Goal: Task Accomplishment & Management: Manage account settings

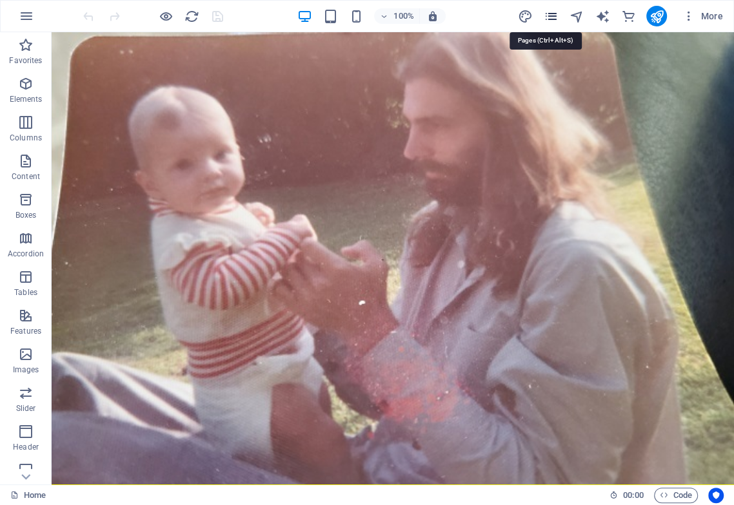
click at [552, 17] on icon "pages" at bounding box center [550, 16] width 15 height 15
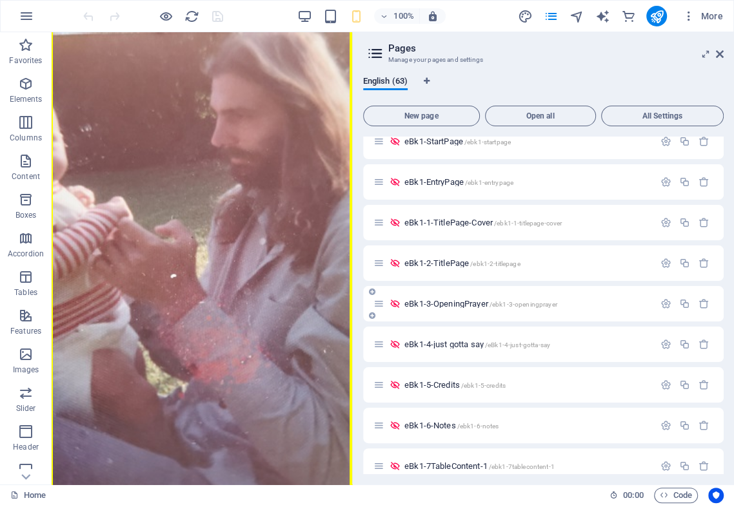
scroll to position [358, 0]
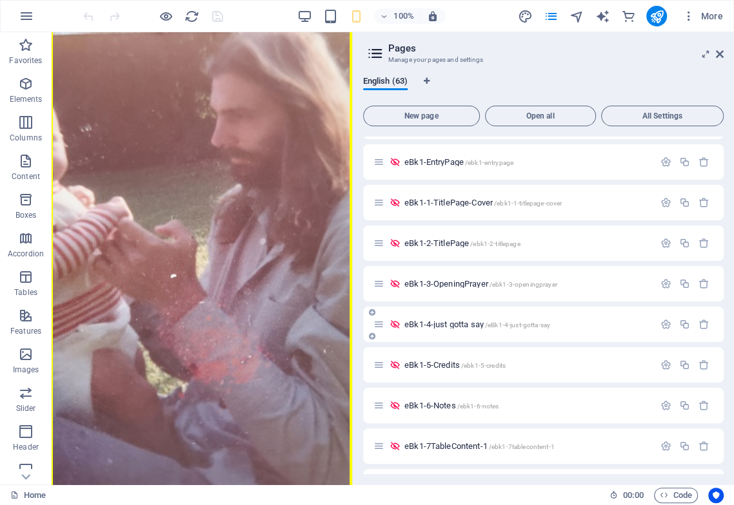
click at [463, 326] on span "eBk1-4-just gotta say /eBk1-4-just-gotta-say" at bounding box center [477, 325] width 146 height 10
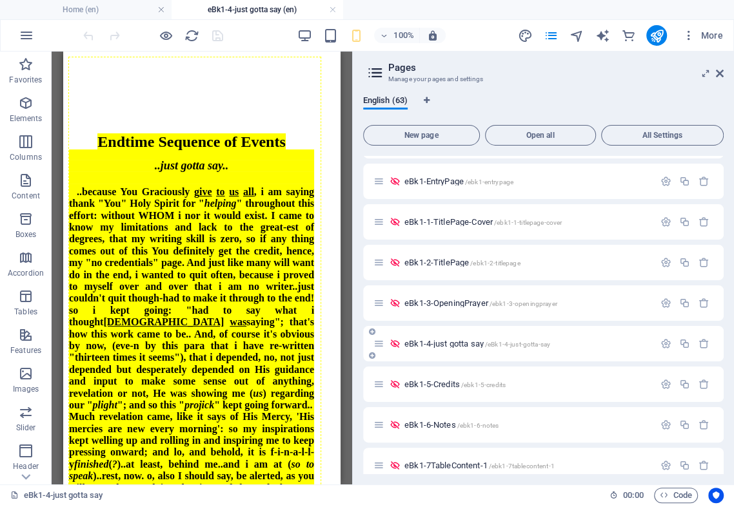
scroll to position [0, 0]
click at [458, 301] on span "eBk1-3-OpeningPrayer /ebk1-3-openingprayer" at bounding box center [480, 303] width 153 height 10
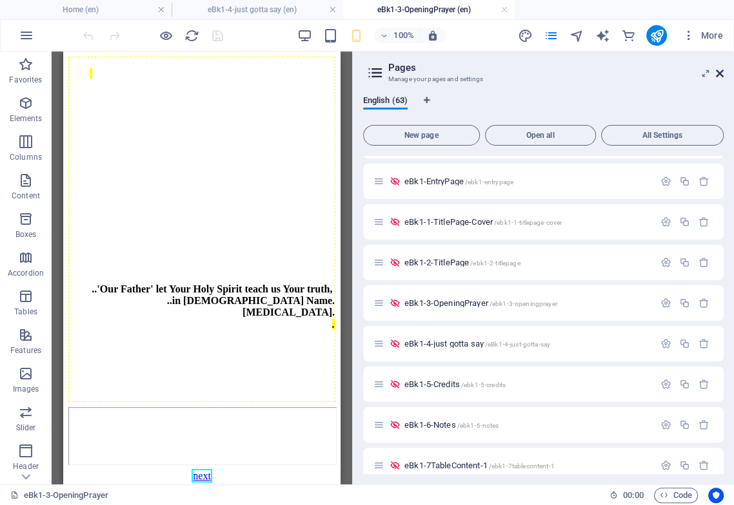
click at [617, 71] on icon at bounding box center [720, 73] width 8 height 10
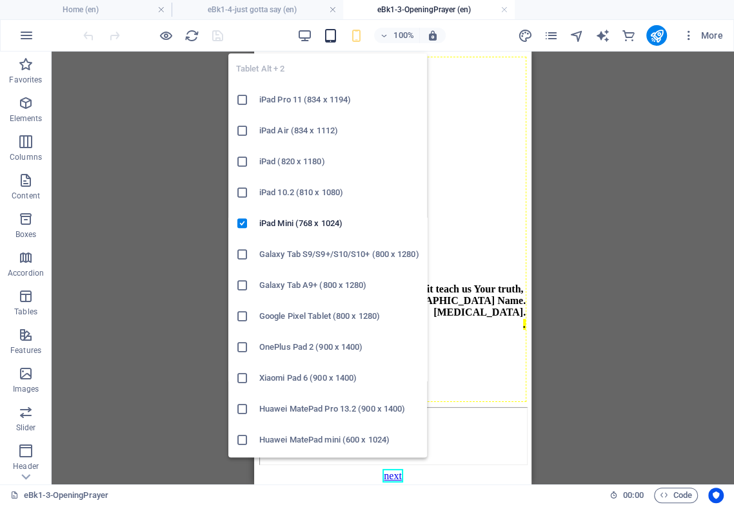
click at [335, 37] on icon "button" at bounding box center [329, 35] width 15 height 15
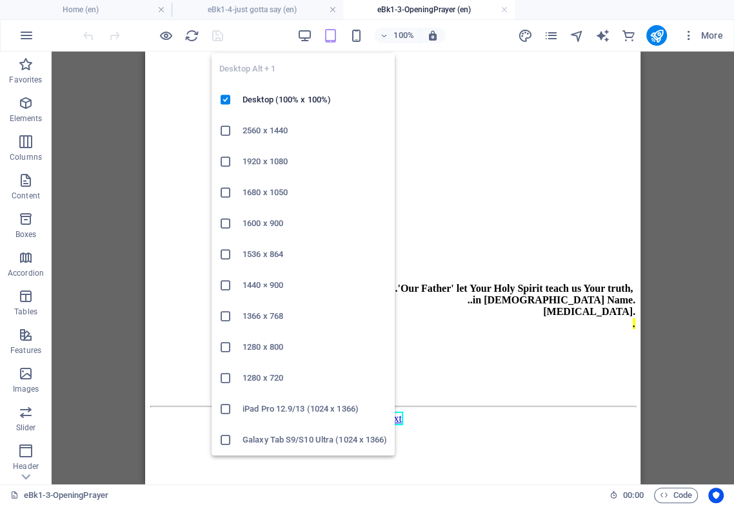
drag, startPoint x: 305, startPoint y: 33, endPoint x: 313, endPoint y: 41, distance: 11.4
click at [305, 34] on icon "button" at bounding box center [304, 35] width 15 height 15
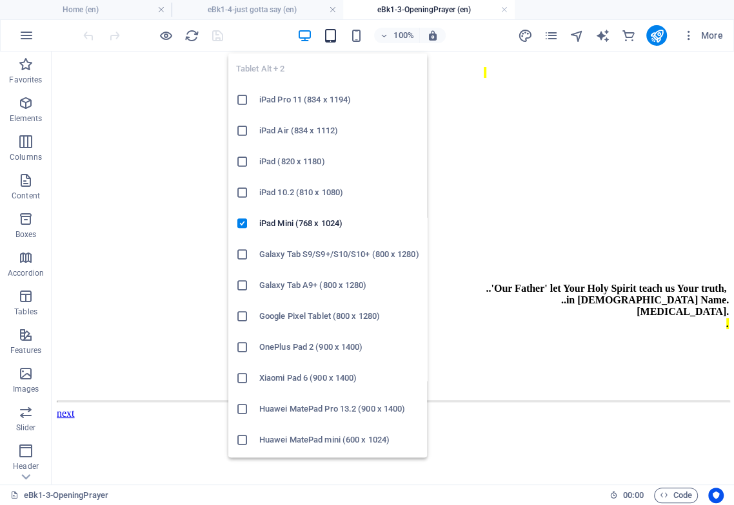
click at [333, 37] on icon "button" at bounding box center [329, 35] width 15 height 15
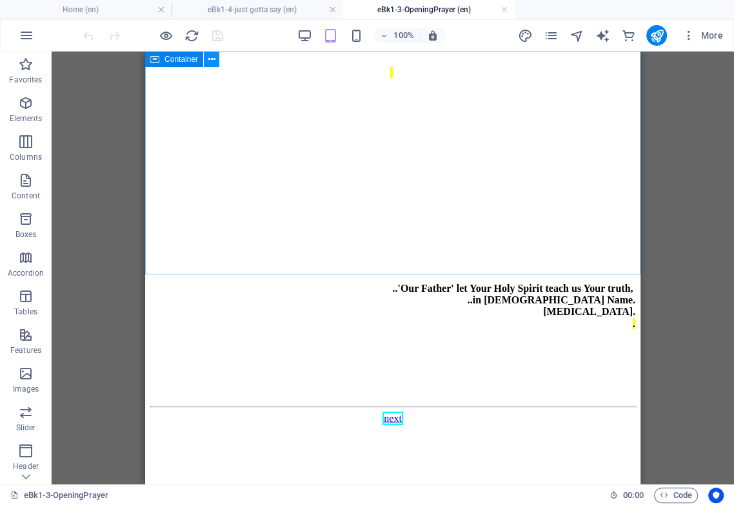
click at [213, 57] on icon at bounding box center [211, 60] width 7 height 14
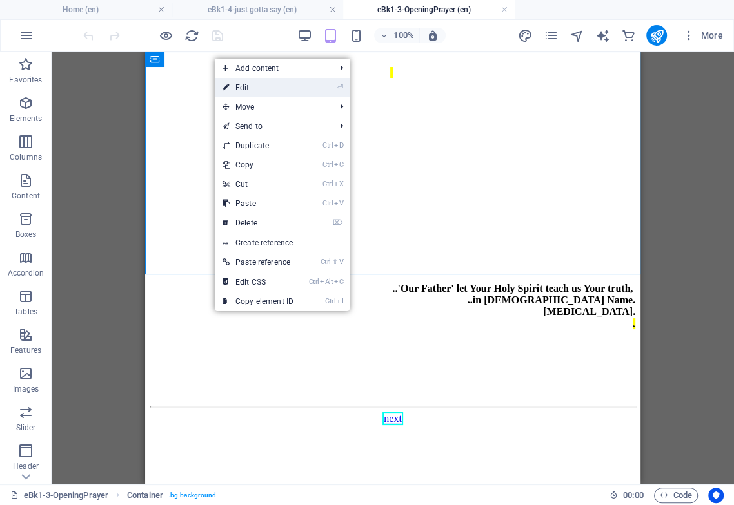
click at [258, 86] on link "⏎ Edit" at bounding box center [258, 87] width 86 height 19
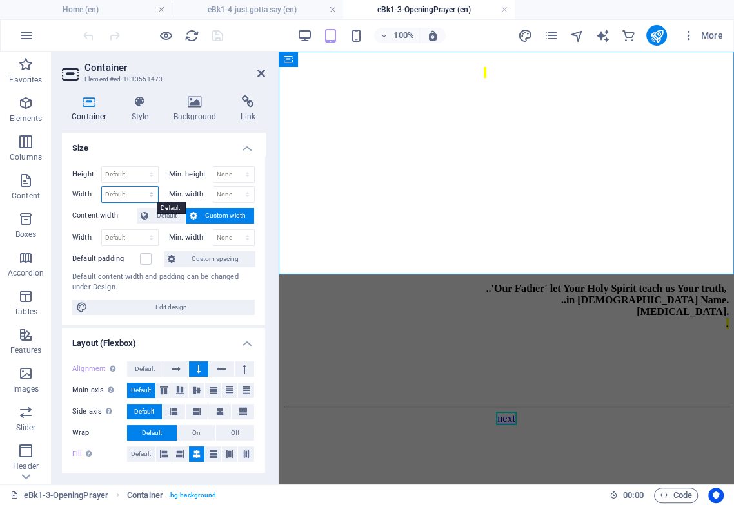
click at [150, 195] on select "Default px rem % em vh vw" at bounding box center [130, 194] width 56 height 15
select select "px"
click at [138, 187] on select "Default px rem % em vh vw" at bounding box center [130, 194] width 56 height 15
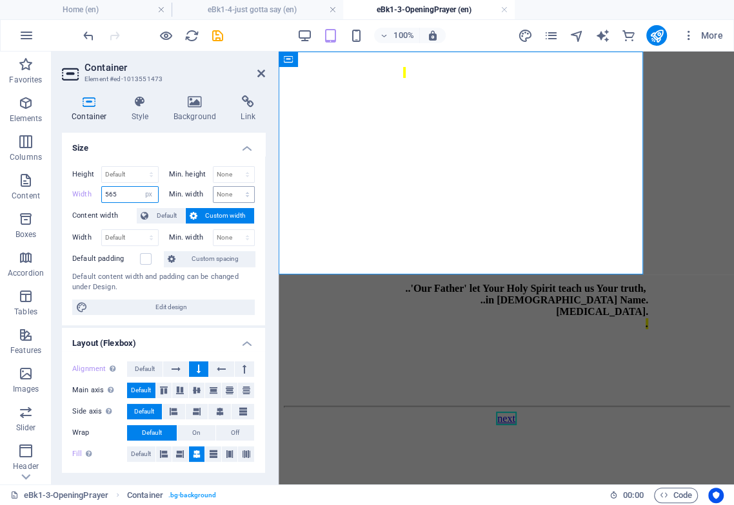
type input "565"
click at [232, 195] on select "None px rem % vh vw" at bounding box center [233, 194] width 41 height 15
select select "px"
click at [233, 187] on select "None px rem % vh vw" at bounding box center [233, 194] width 41 height 15
type input "390"
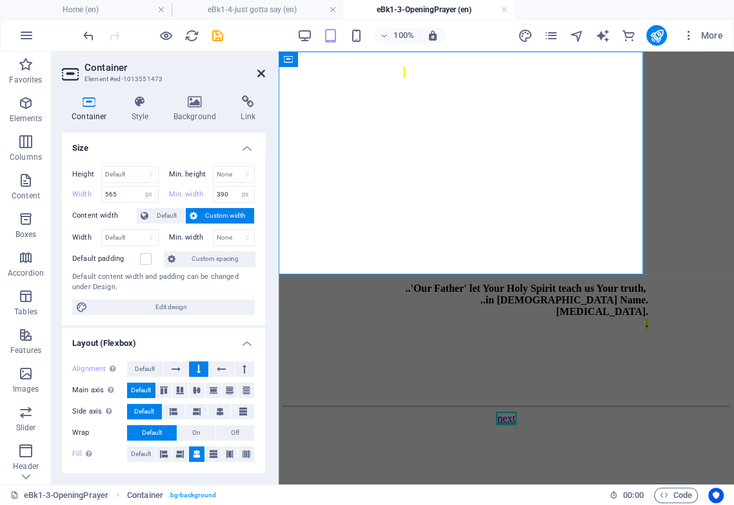
click at [263, 73] on icon at bounding box center [261, 73] width 8 height 10
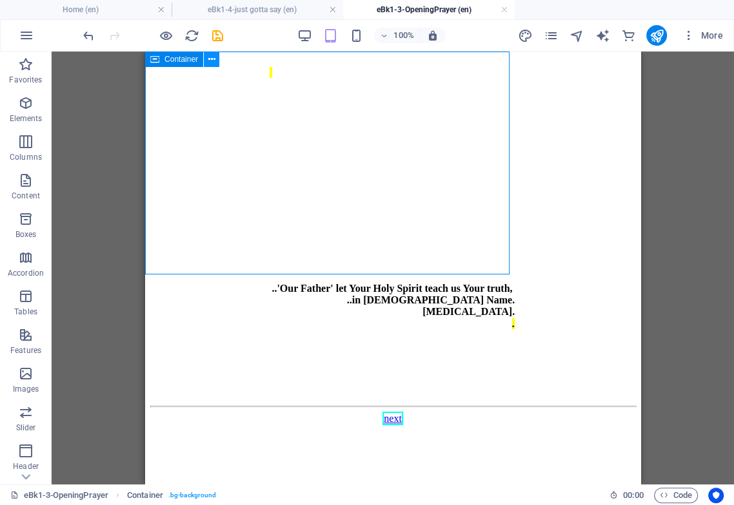
click at [210, 56] on icon at bounding box center [211, 60] width 7 height 14
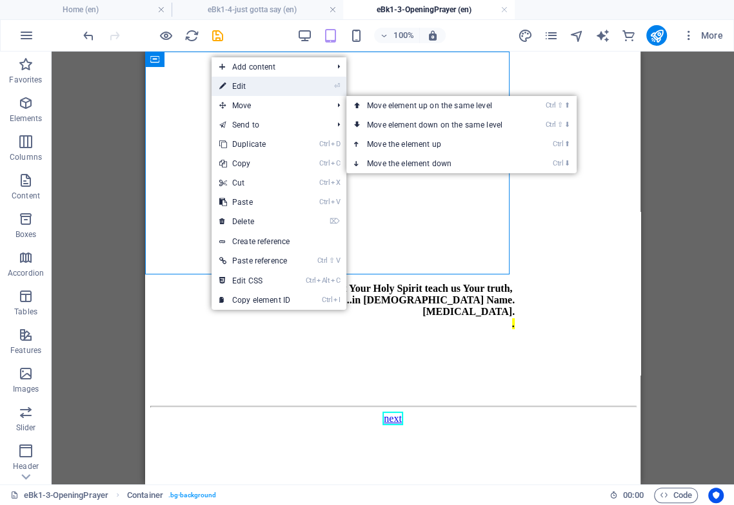
click at [249, 85] on link "⏎ Edit" at bounding box center [254, 86] width 86 height 19
select select "px"
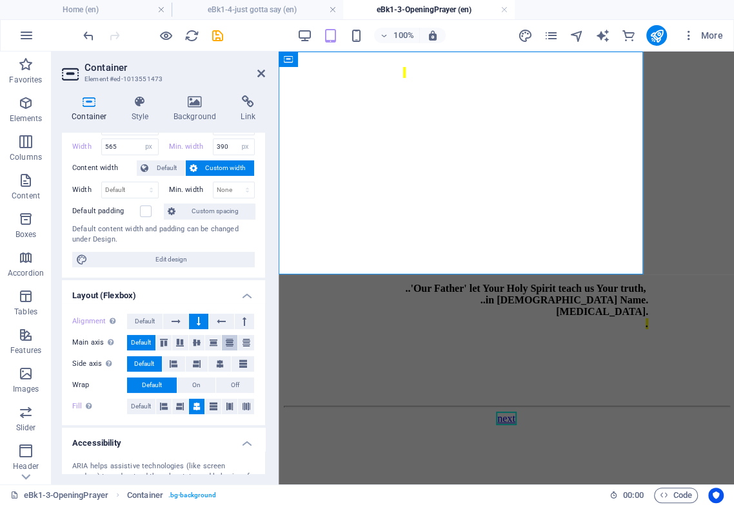
scroll to position [72, 0]
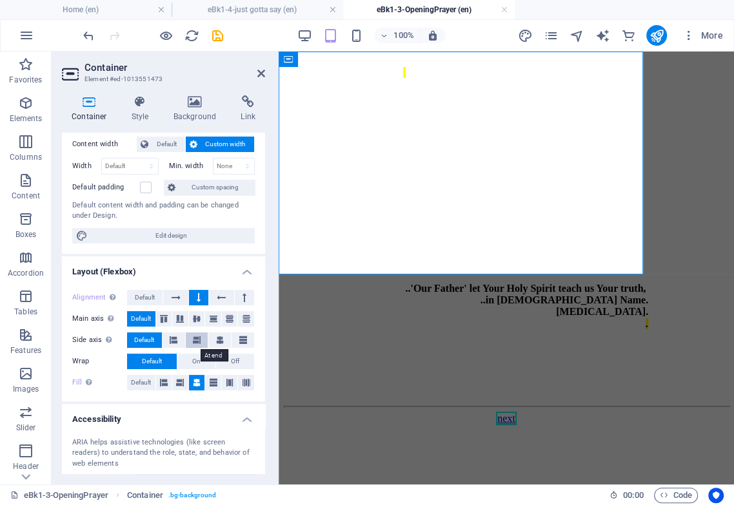
click at [200, 342] on icon at bounding box center [197, 340] width 8 height 15
click at [177, 299] on icon at bounding box center [175, 297] width 9 height 15
click at [262, 73] on icon at bounding box center [261, 73] width 8 height 10
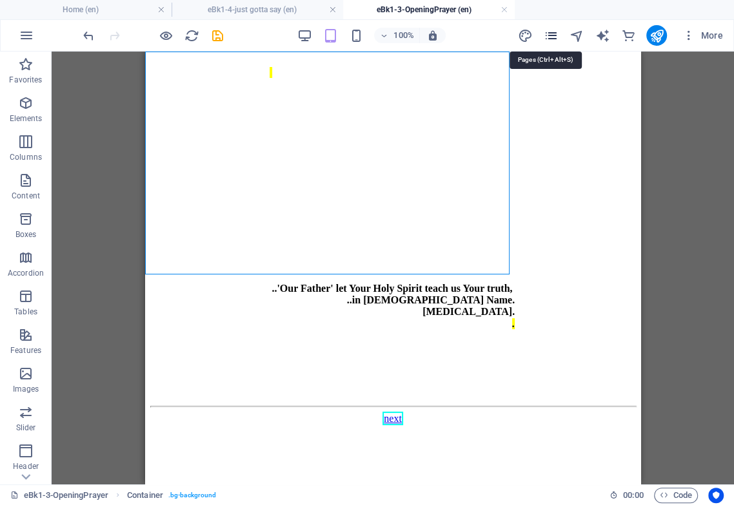
click at [552, 36] on icon "pages" at bounding box center [550, 35] width 15 height 15
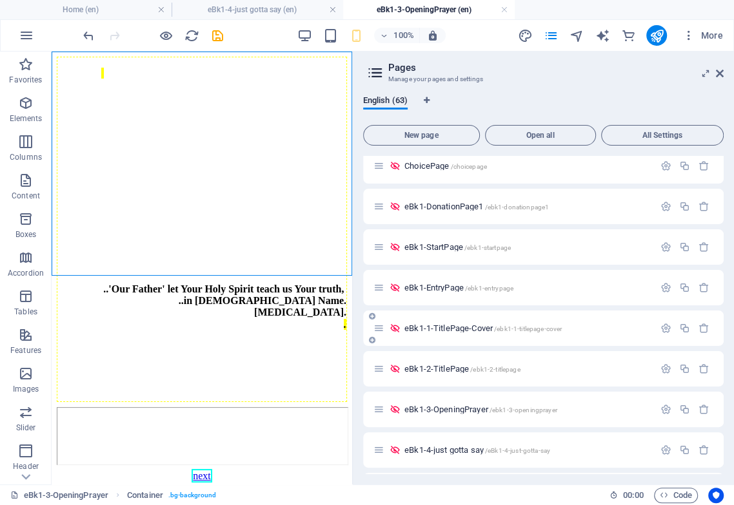
scroll to position [286, 0]
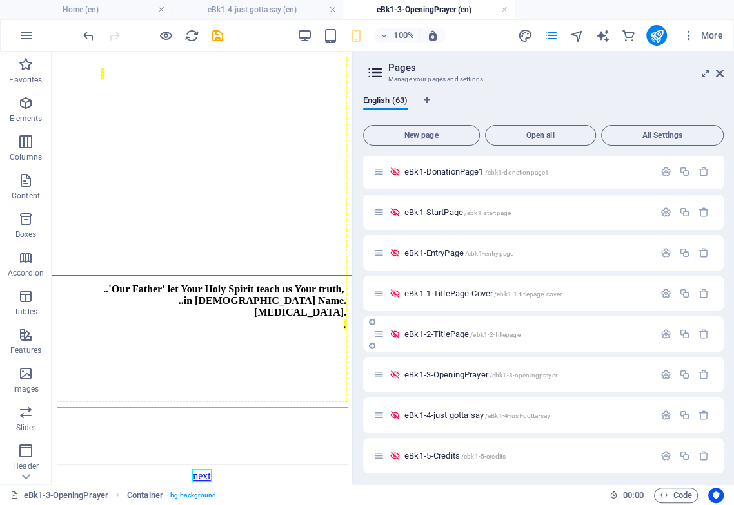
click at [451, 327] on div "eBk1-2-TitlePage /ebk1-2-titlepage" at bounding box center [513, 334] width 280 height 15
click at [458, 375] on span "eBk1-3-OpeningPrayer /ebk1-3-openingprayer" at bounding box center [480, 375] width 153 height 10
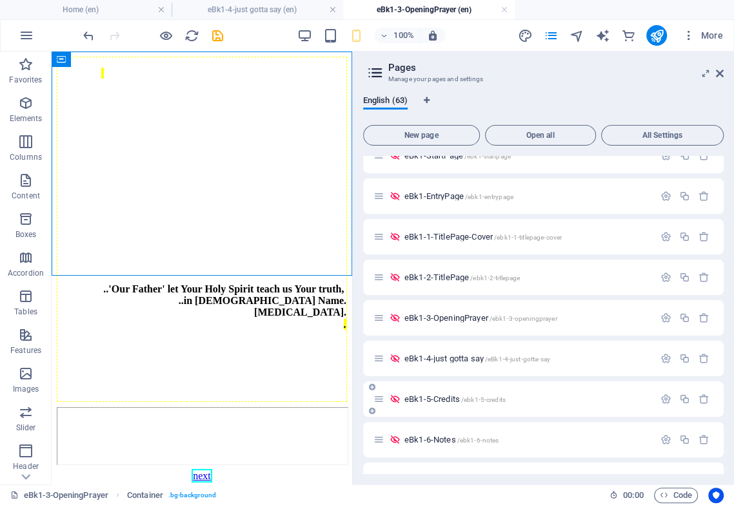
scroll to position [358, 0]
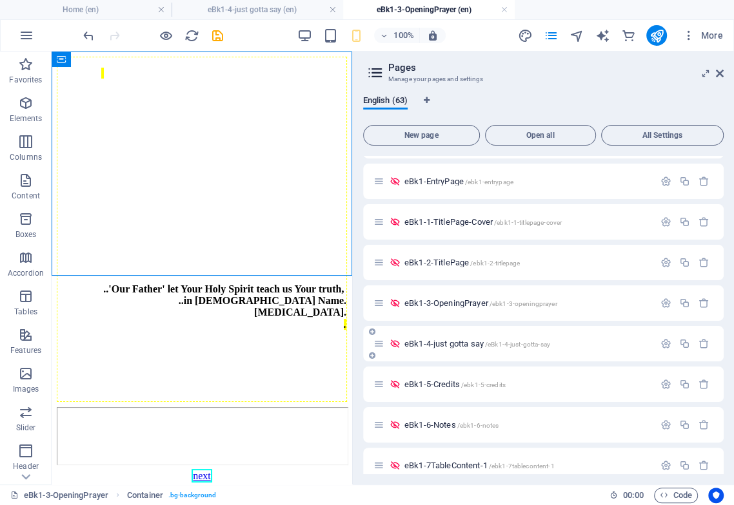
click at [458, 344] on span "eBk1-4-just gotta say /eBk1-4-just-gotta-say" at bounding box center [477, 344] width 146 height 10
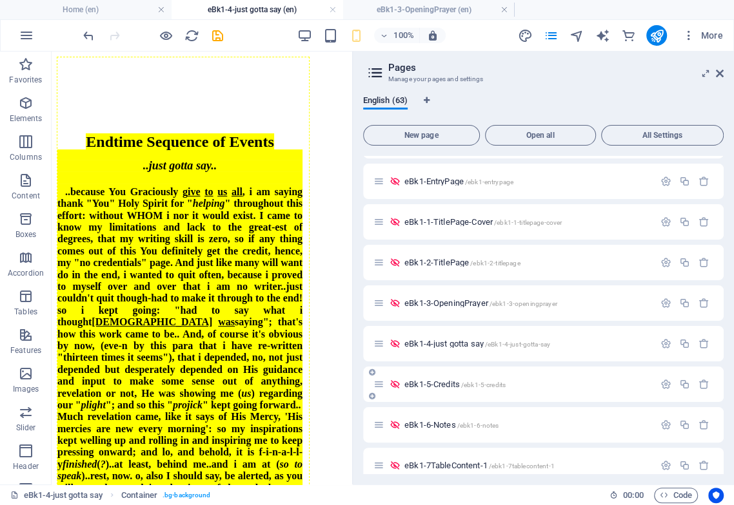
click at [454, 380] on span "eBk1-5-Credits /ebk1-5-credits" at bounding box center [454, 385] width 101 height 10
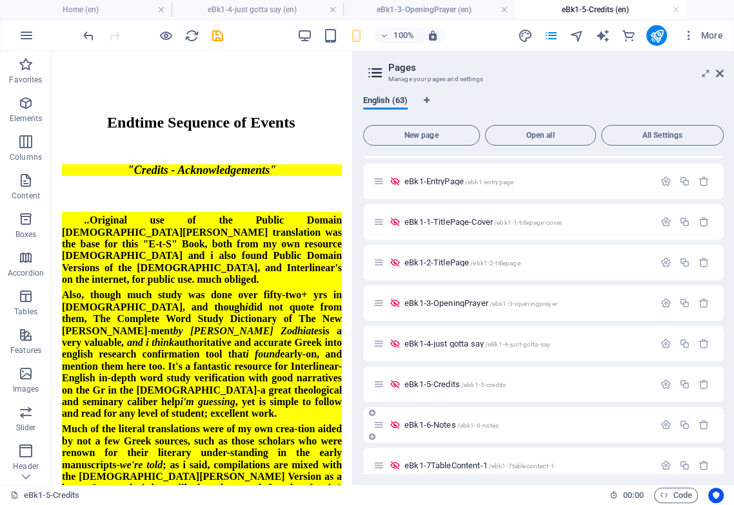
scroll to position [0, 0]
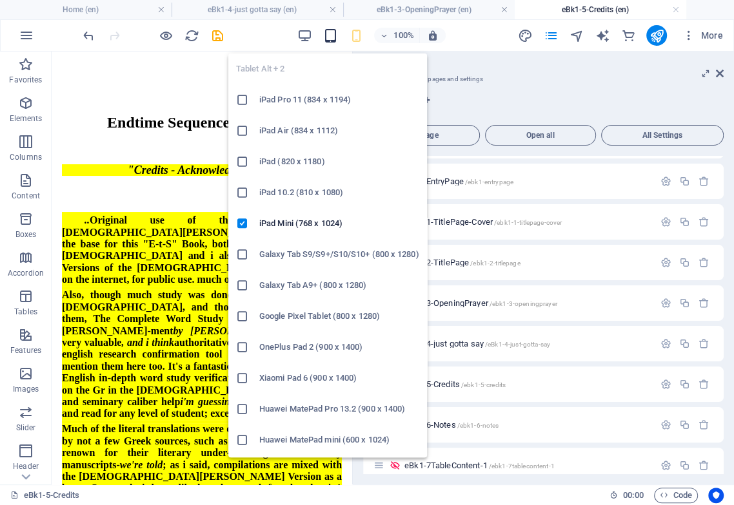
click at [331, 37] on icon "button" at bounding box center [329, 35] width 15 height 15
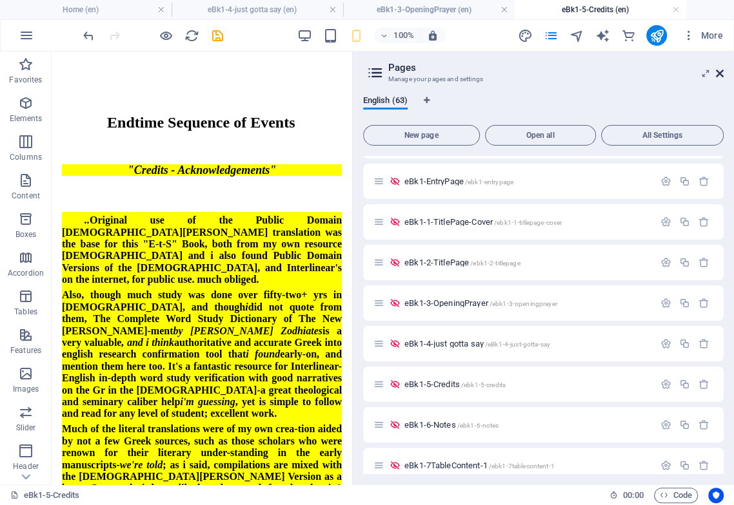
click at [617, 72] on icon at bounding box center [720, 73] width 8 height 10
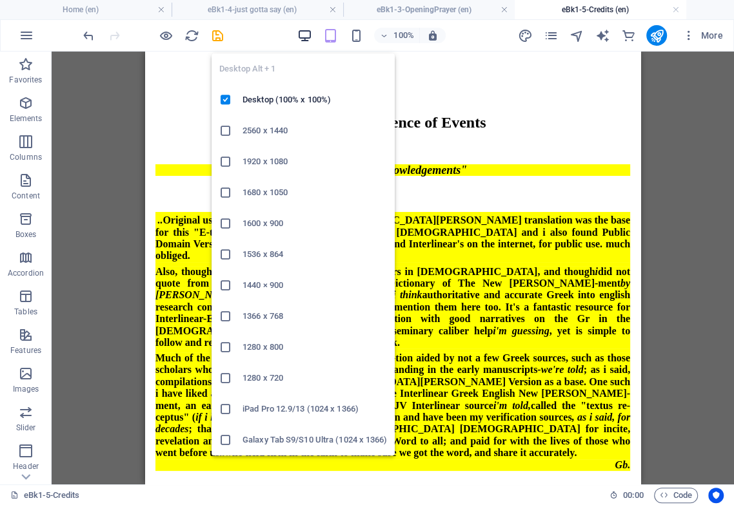
click at [309, 40] on icon "button" at bounding box center [304, 35] width 15 height 15
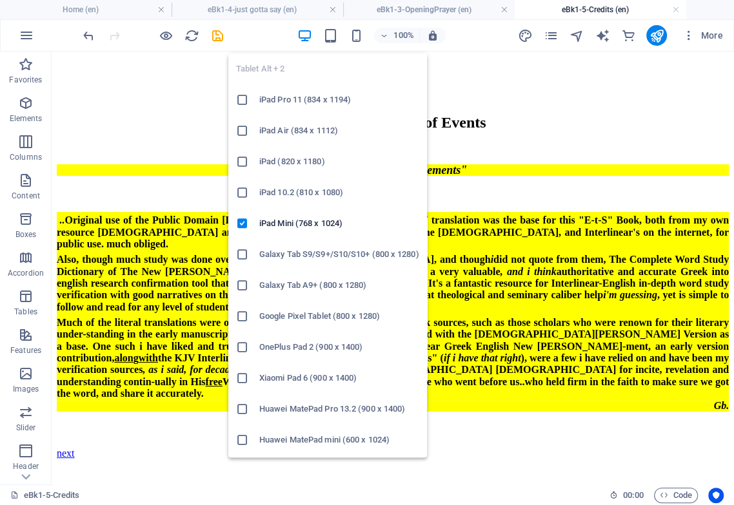
click at [331, 37] on icon "button" at bounding box center [329, 35] width 15 height 15
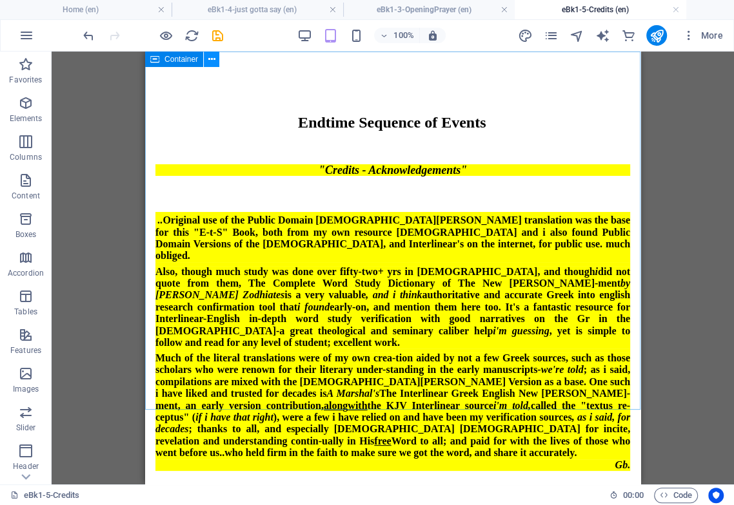
click at [213, 58] on icon at bounding box center [211, 60] width 7 height 14
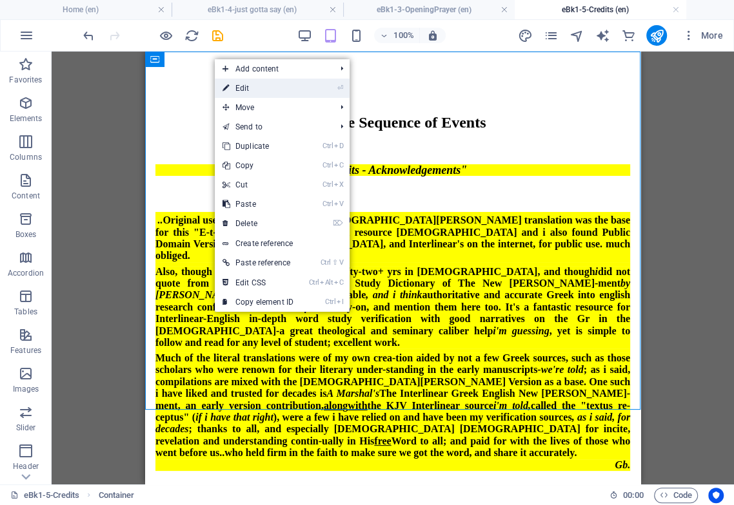
click at [280, 88] on link "⏎ Edit" at bounding box center [258, 88] width 86 height 19
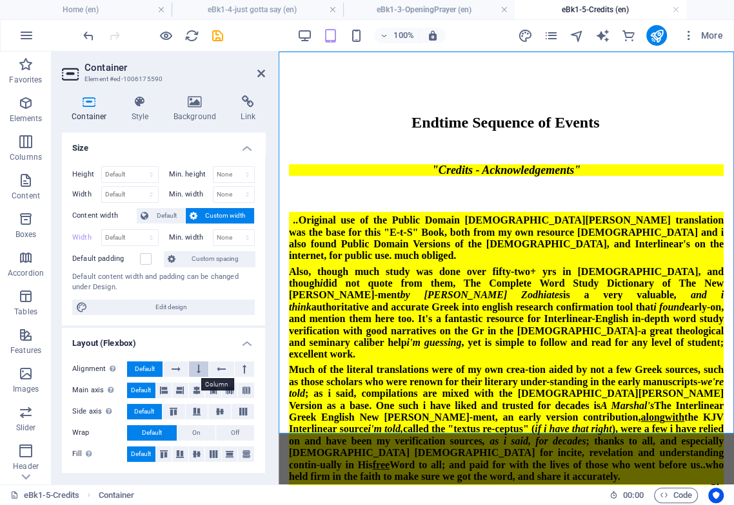
click at [200, 373] on icon at bounding box center [199, 369] width 4 height 15
click at [199, 400] on icon at bounding box center [196, 455] width 15 height 8
click at [259, 76] on icon at bounding box center [261, 73] width 8 height 10
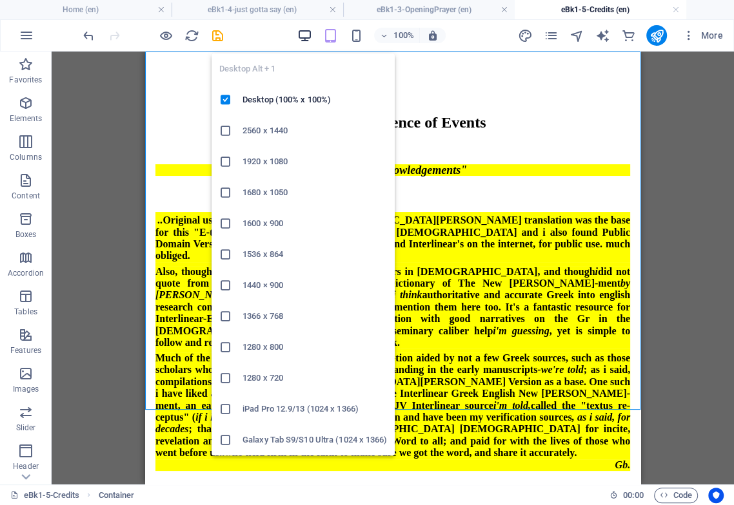
click at [307, 35] on icon "button" at bounding box center [304, 35] width 15 height 15
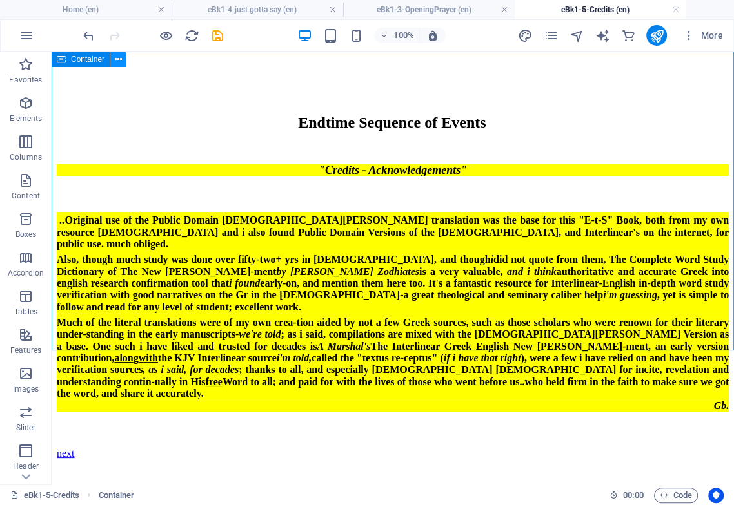
click at [120, 59] on icon at bounding box center [118, 60] width 7 height 14
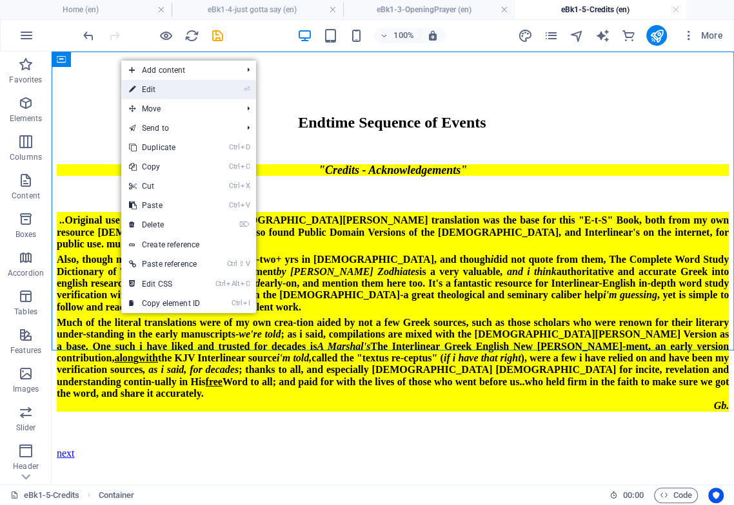
click at [158, 90] on link "⏎ Edit" at bounding box center [164, 89] width 86 height 19
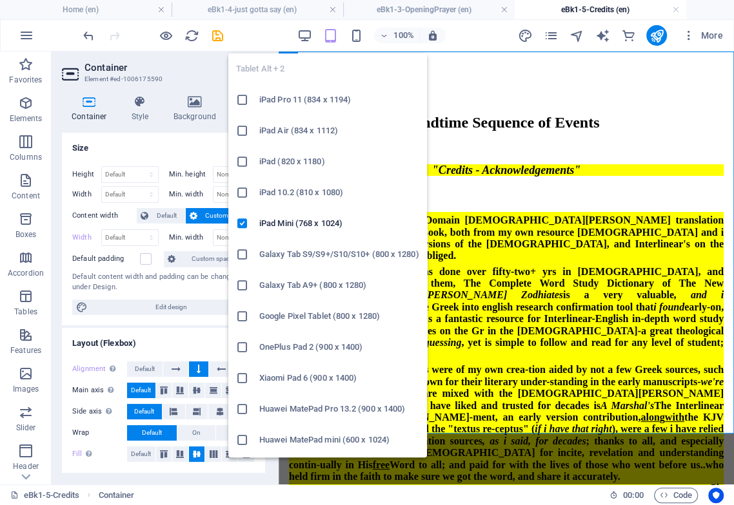
click at [333, 36] on icon "button" at bounding box center [329, 35] width 15 height 15
click at [327, 37] on icon "button" at bounding box center [329, 35] width 15 height 15
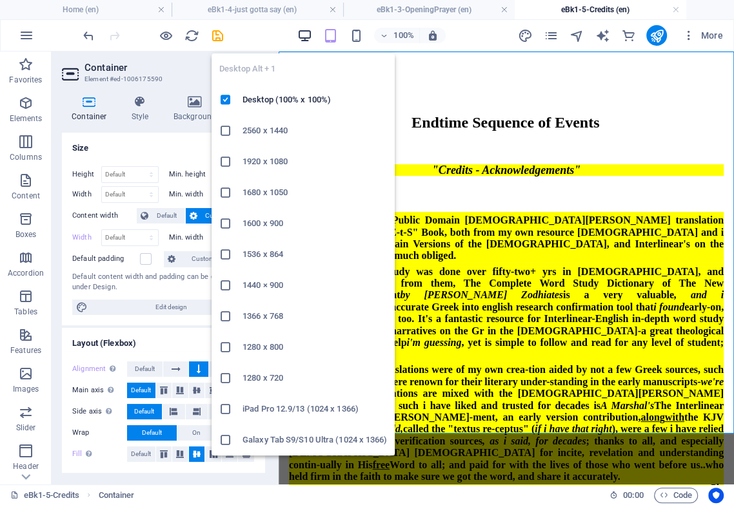
click at [306, 43] on icon "button" at bounding box center [304, 35] width 15 height 15
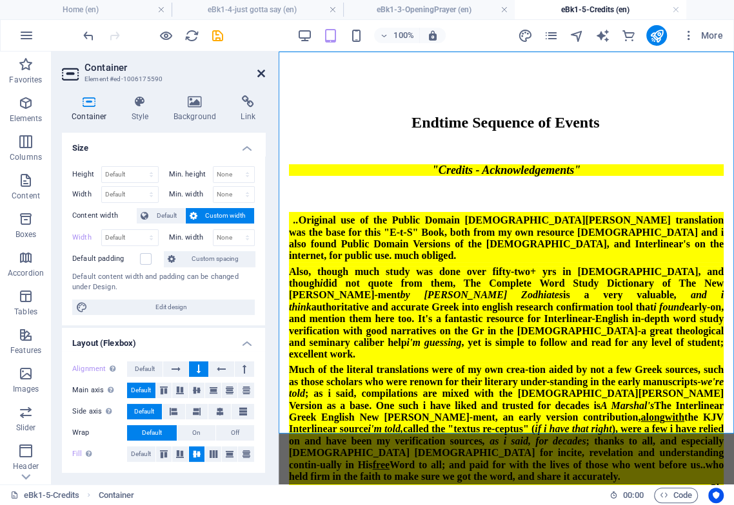
click at [259, 73] on icon at bounding box center [261, 73] width 8 height 10
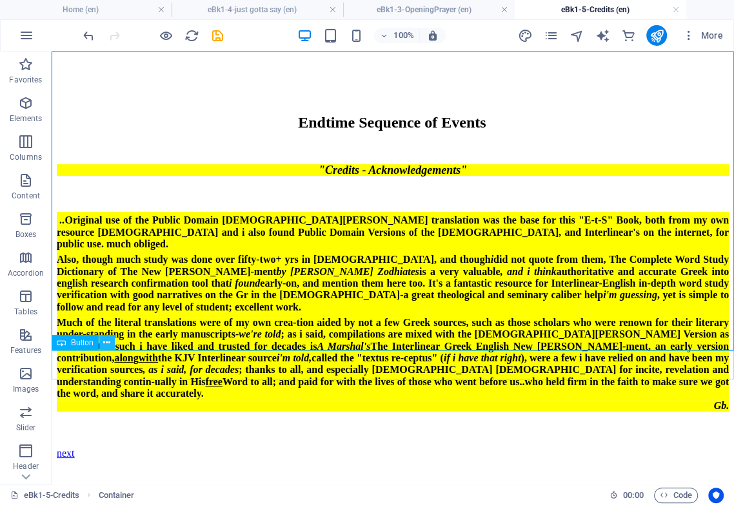
click at [106, 342] on icon at bounding box center [106, 344] width 7 height 14
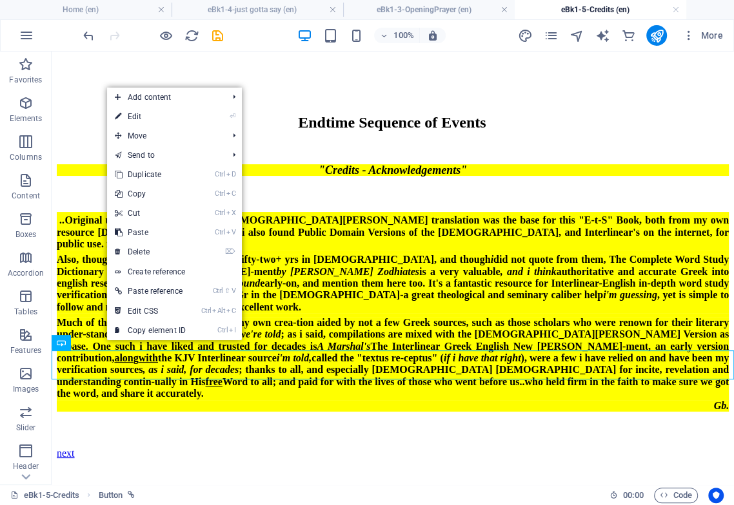
click at [161, 117] on link "⏎ Edit" at bounding box center [150, 116] width 86 height 19
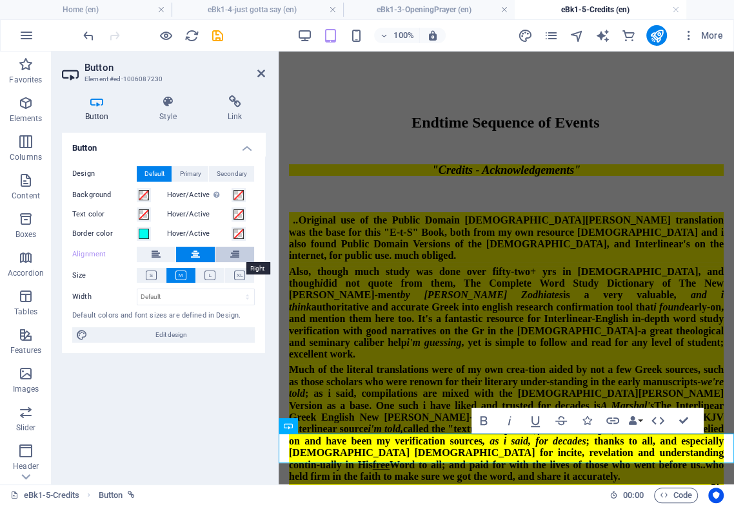
click at [238, 252] on icon at bounding box center [234, 254] width 9 height 15
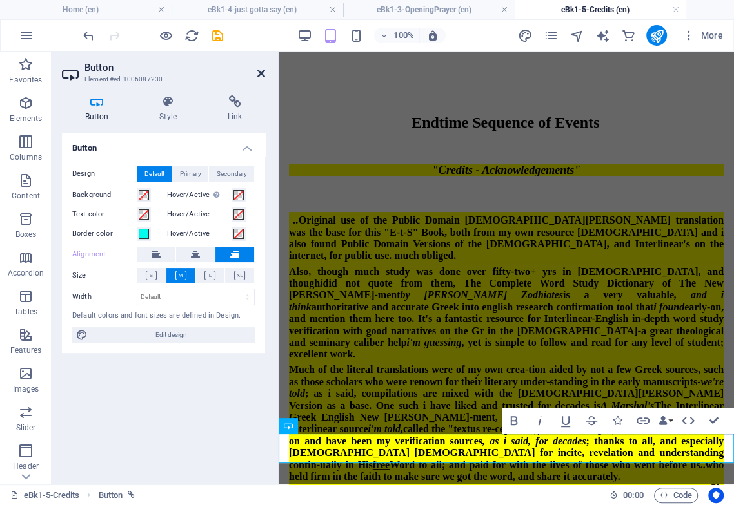
drag, startPoint x: 260, startPoint y: 74, endPoint x: 211, endPoint y: 41, distance: 59.4
click at [260, 74] on icon at bounding box center [261, 73] width 8 height 10
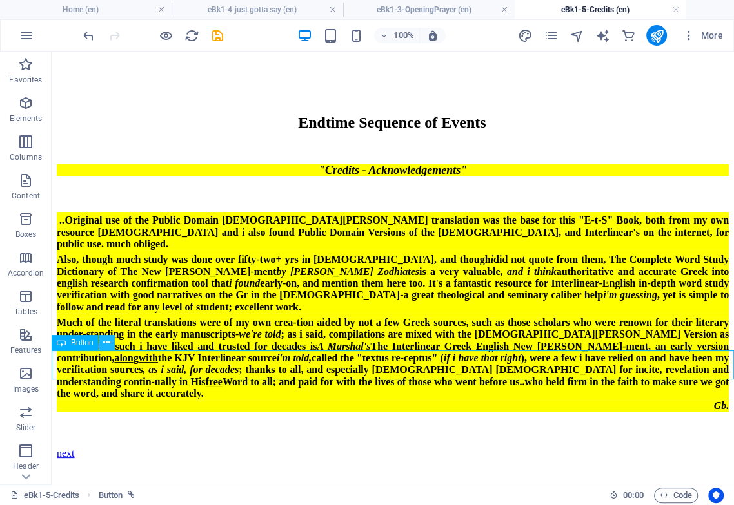
click at [104, 344] on icon at bounding box center [106, 344] width 7 height 14
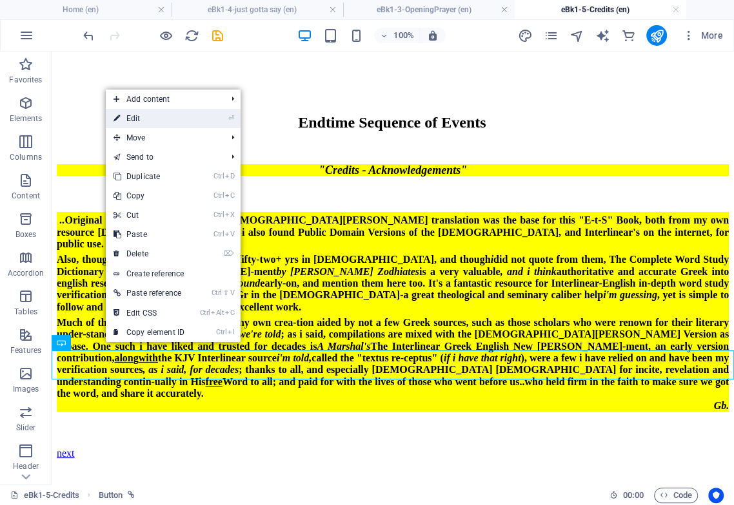
click at [180, 119] on link "⏎ Edit" at bounding box center [149, 118] width 86 height 19
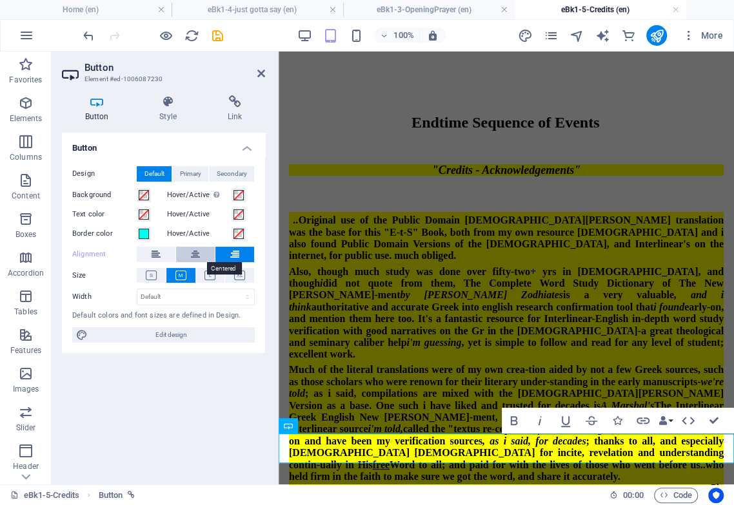
click at [200, 253] on button at bounding box center [195, 254] width 39 height 15
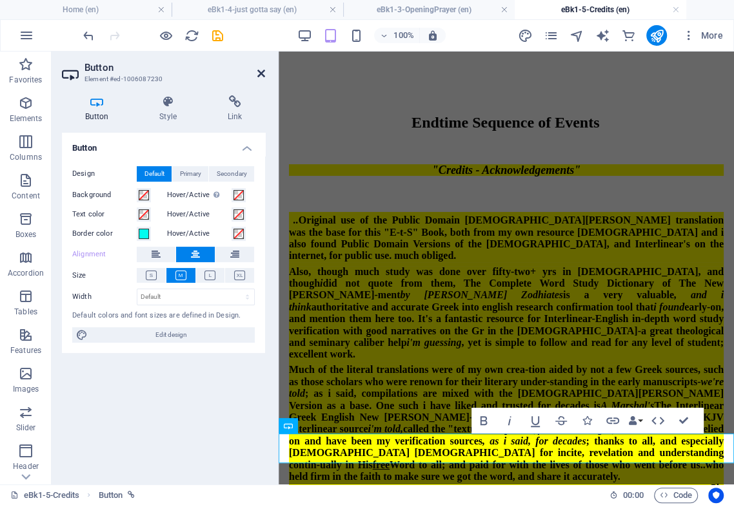
click at [262, 73] on icon at bounding box center [261, 73] width 8 height 10
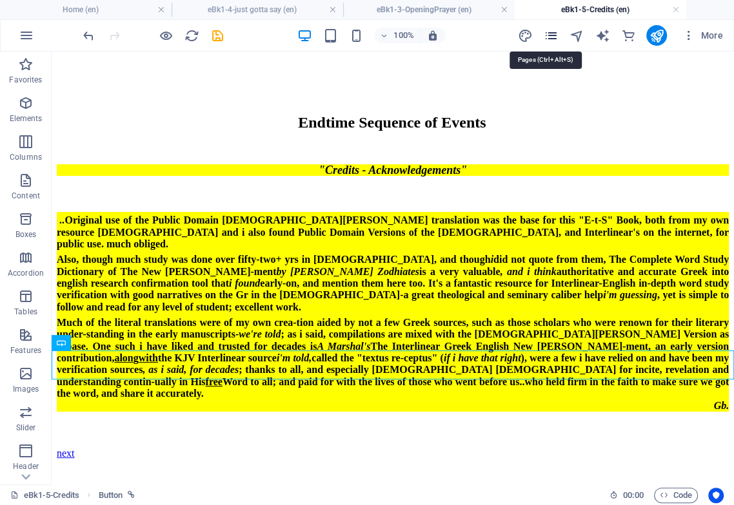
click at [550, 34] on icon "pages" at bounding box center [550, 35] width 15 height 15
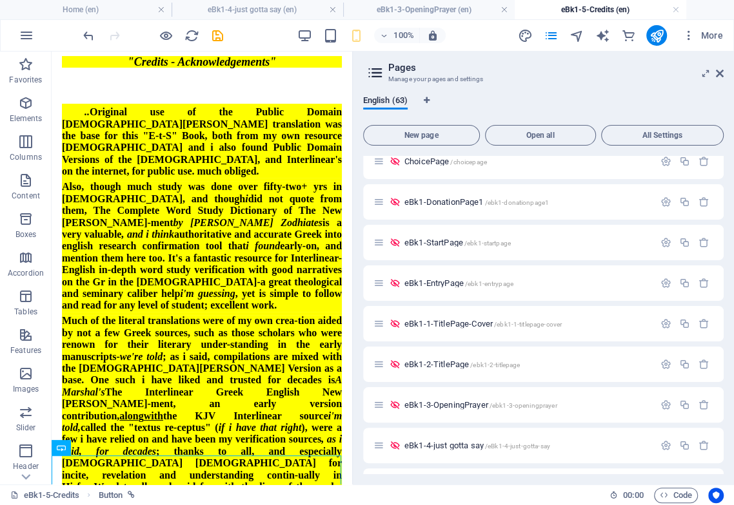
scroll to position [286, 0]
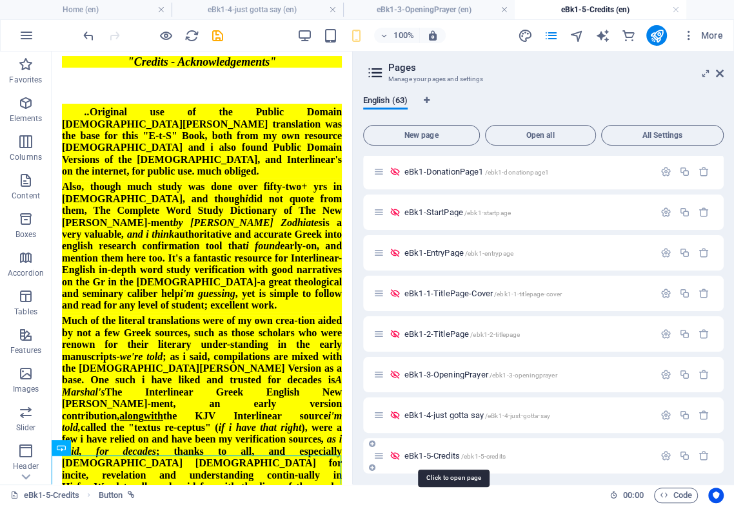
click at [443, 400] on span "eBk1-5-Credits /ebk1-5-credits" at bounding box center [454, 456] width 101 height 10
click at [456, 400] on span "eBk1-4-just gotta say /eBk1-4-just-gotta-say" at bounding box center [477, 416] width 146 height 10
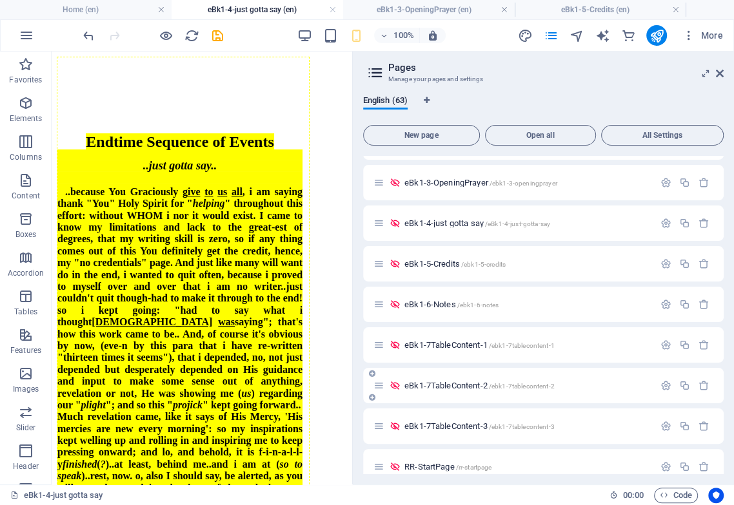
scroll to position [501, 0]
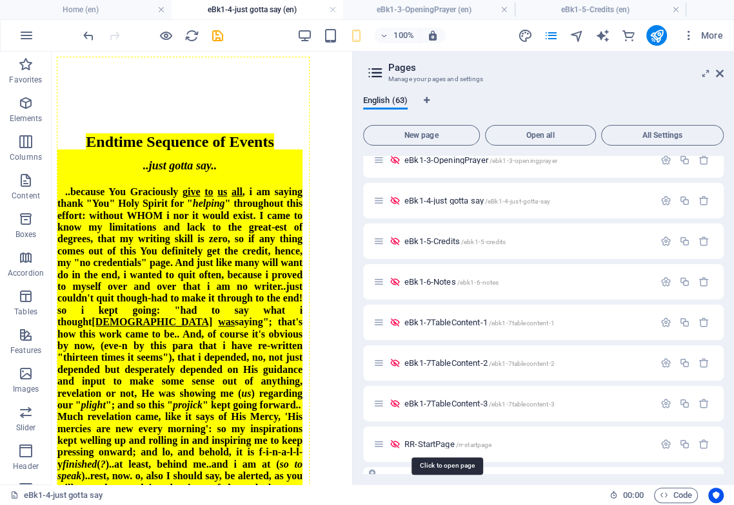
click at [443, 400] on span "RR-StartPage /rr-startpage" at bounding box center [447, 445] width 87 height 10
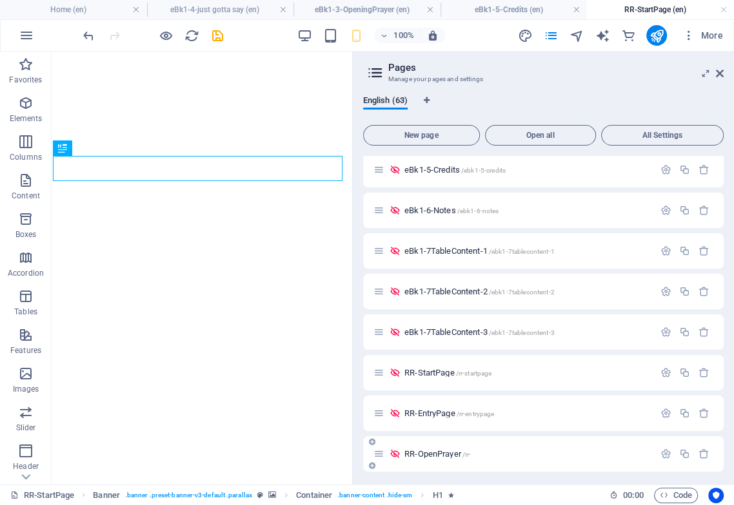
scroll to position [716, 0]
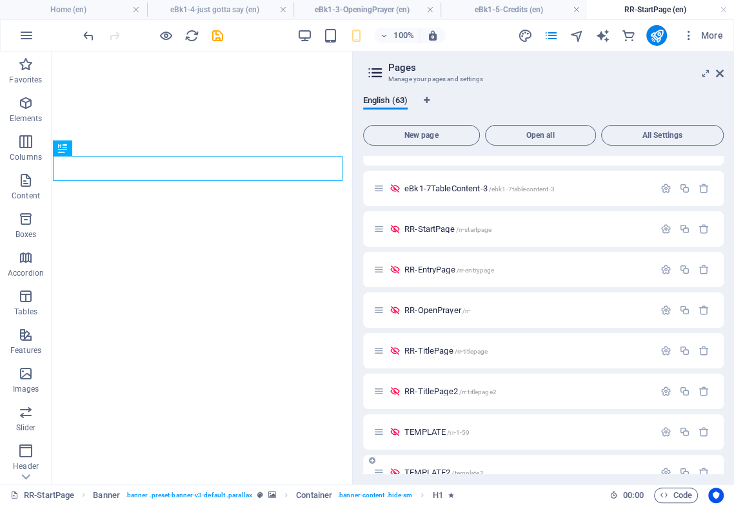
click at [440, 400] on span "TEMPLATE /rr-1-59" at bounding box center [436, 432] width 65 height 10
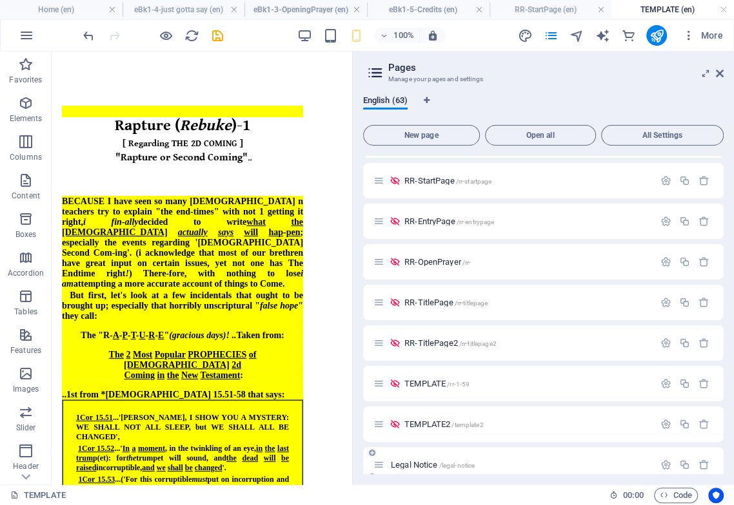
scroll to position [788, 0]
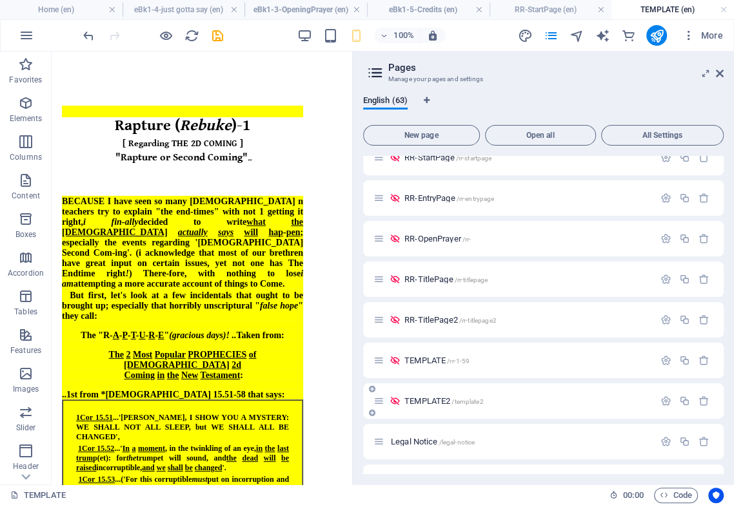
click at [438, 399] on span "TEMPLATE2 /template2" at bounding box center [443, 401] width 79 height 10
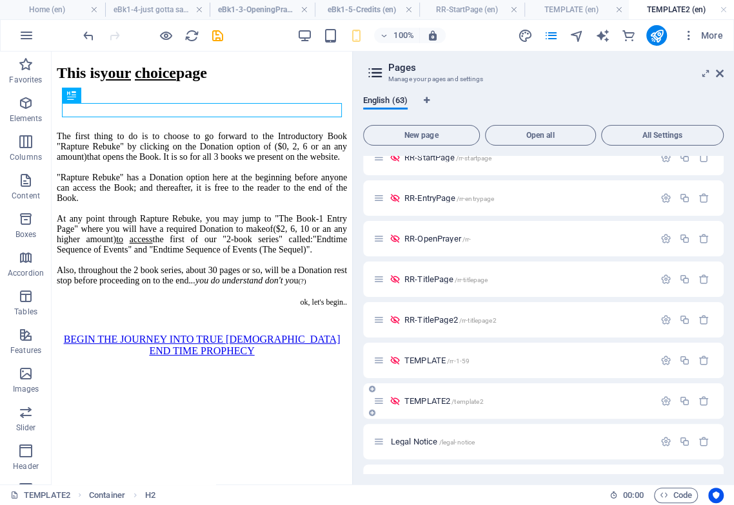
scroll to position [0, 0]
click at [617, 70] on icon at bounding box center [720, 73] width 8 height 10
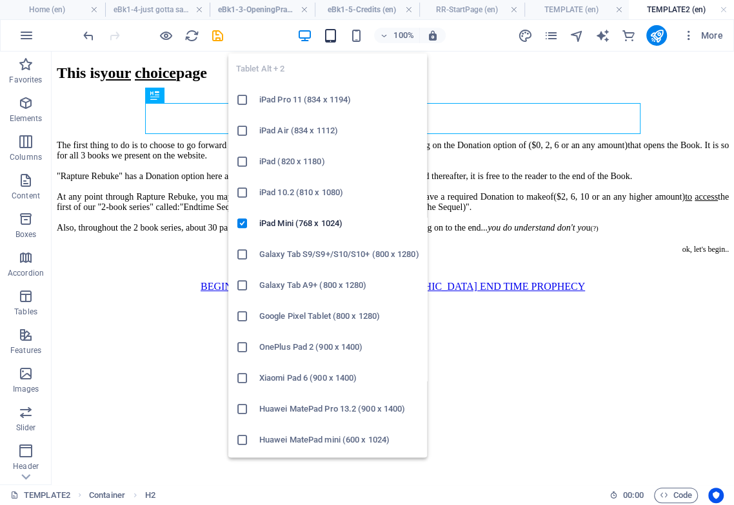
click at [330, 37] on icon "button" at bounding box center [329, 35] width 15 height 15
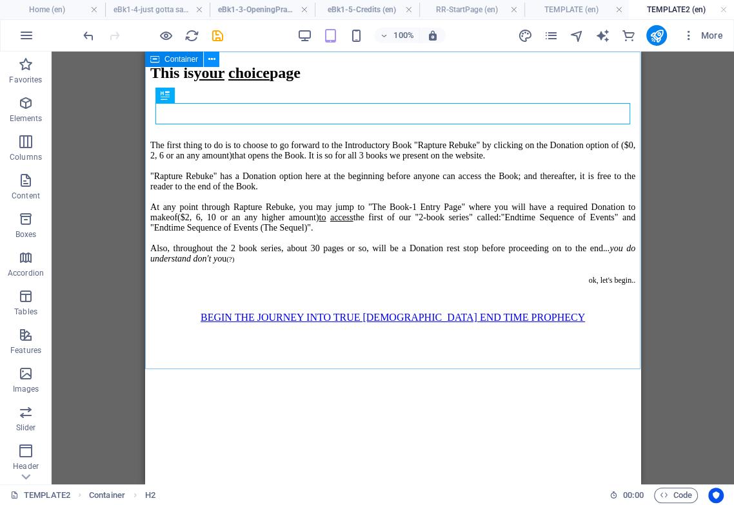
click at [208, 58] on icon at bounding box center [211, 60] width 7 height 14
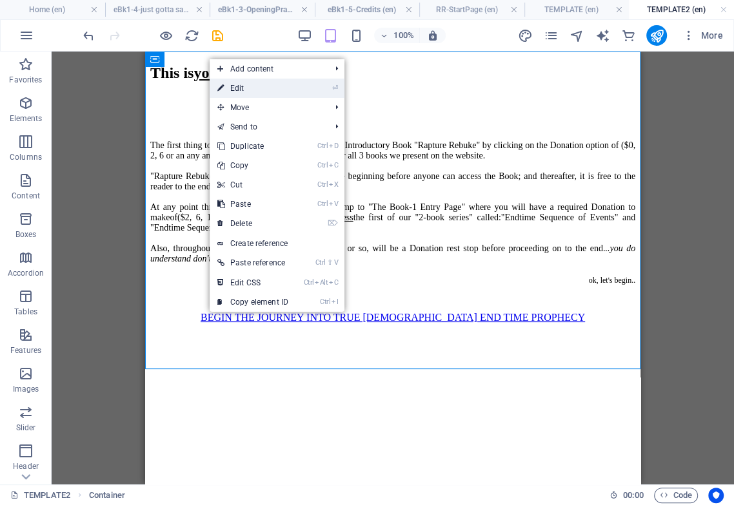
click at [237, 89] on link "⏎ Edit" at bounding box center [253, 88] width 86 height 19
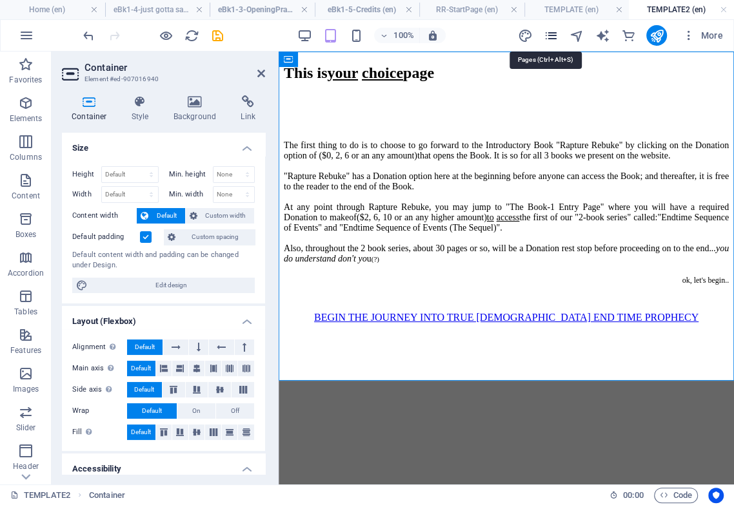
click at [552, 33] on icon "pages" at bounding box center [550, 35] width 15 height 15
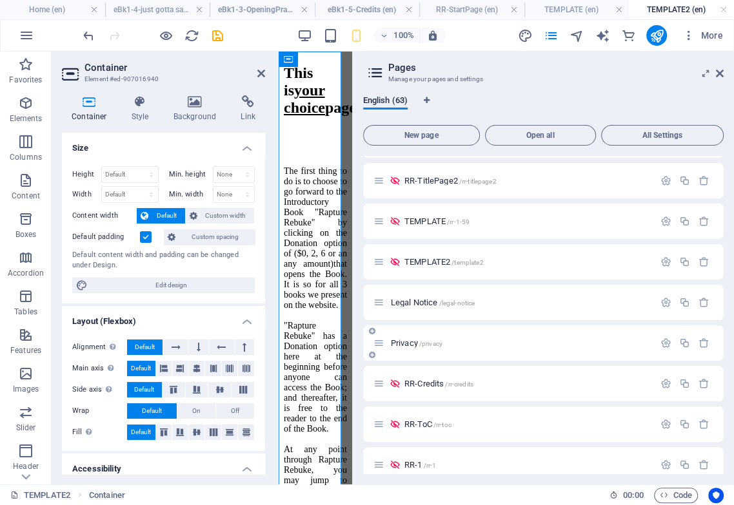
scroll to position [931, 0]
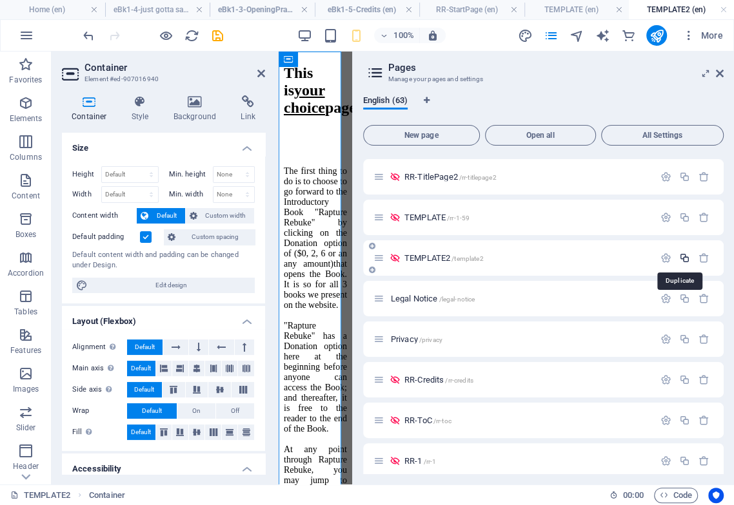
click at [617, 259] on icon "button" at bounding box center [684, 258] width 11 height 11
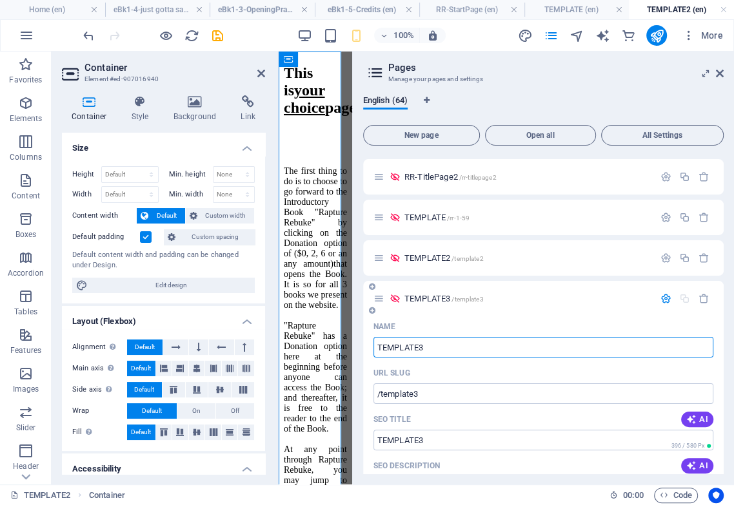
click at [483, 311] on div "TEMPLATE3 /template3" at bounding box center [543, 298] width 360 height 35
click at [217, 35] on icon "save" at bounding box center [217, 35] width 15 height 15
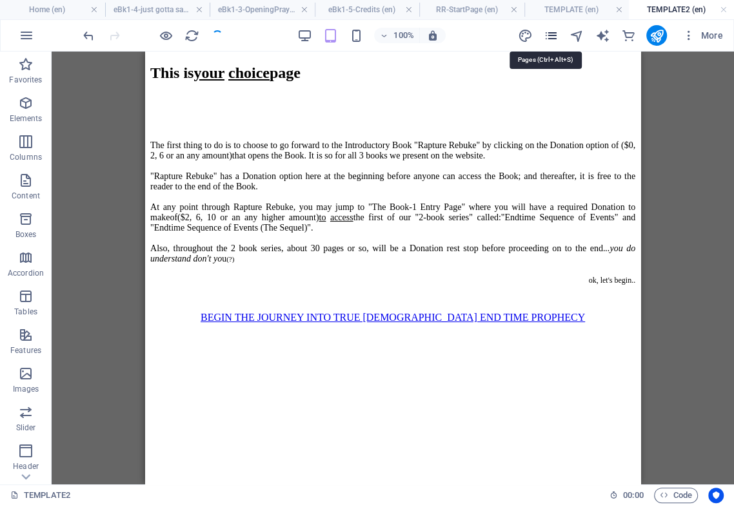
click at [552, 35] on icon "pages" at bounding box center [550, 35] width 15 height 15
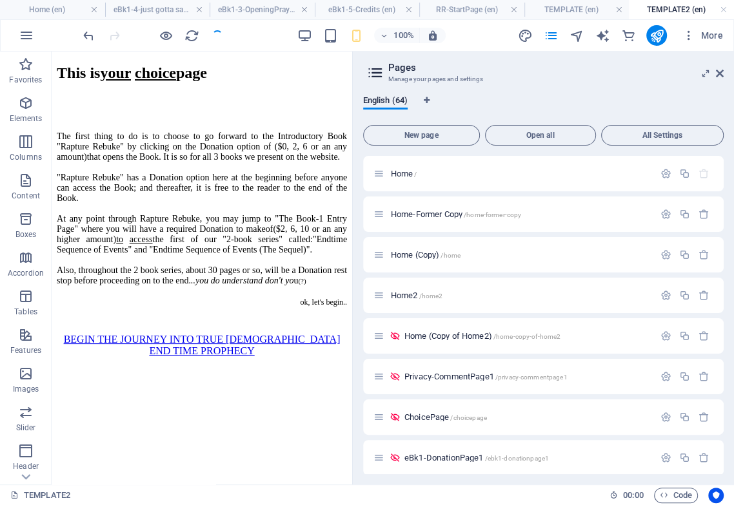
scroll to position [963, 0]
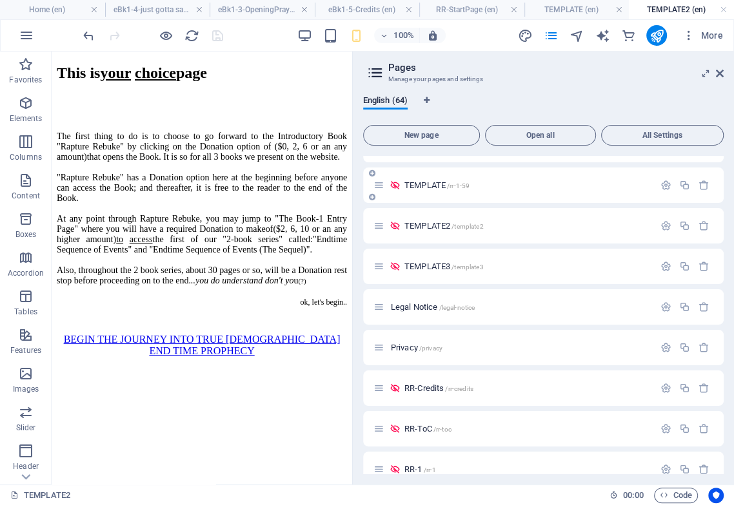
click at [431, 185] on span "TEMPLATE /rr-1-59" at bounding box center [436, 186] width 65 height 10
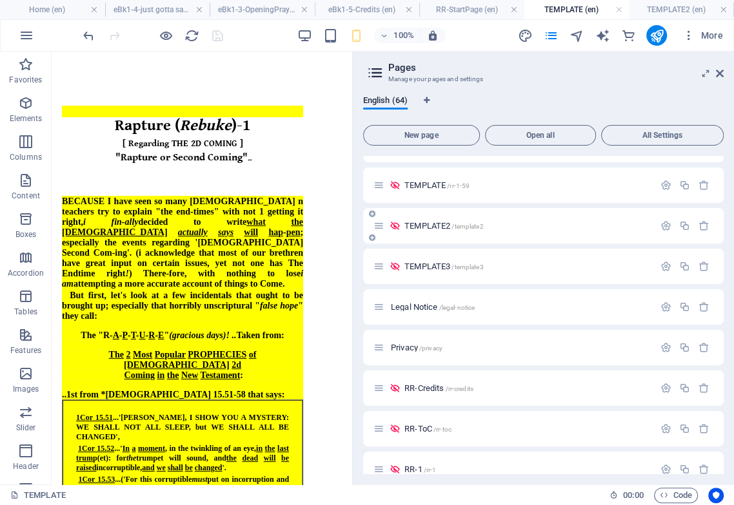
click at [443, 224] on span "TEMPLATE2 /template2" at bounding box center [443, 226] width 79 height 10
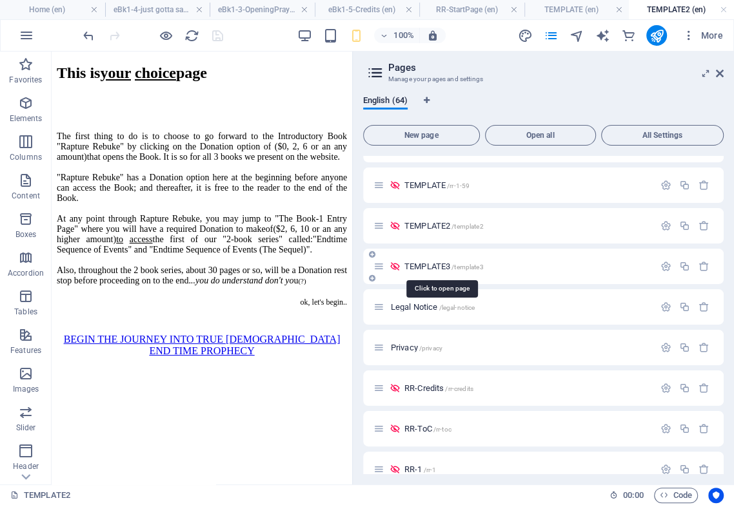
click at [447, 267] on span "TEMPLATE3 /template3" at bounding box center [443, 267] width 79 height 10
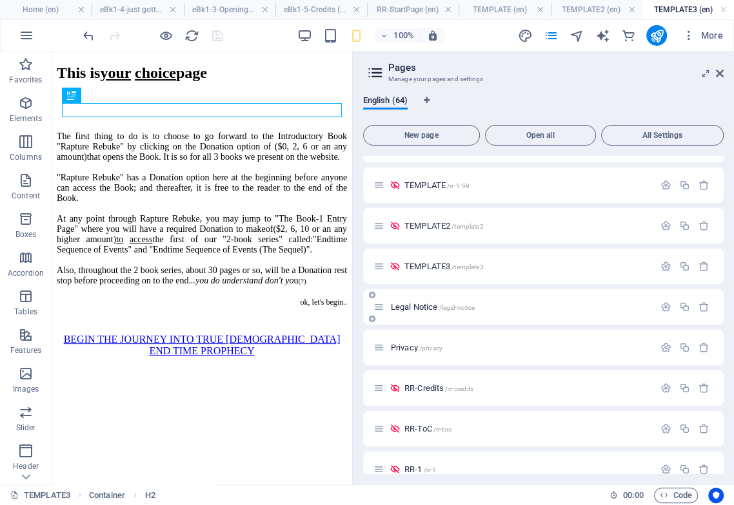
scroll to position [0, 0]
click at [103, 94] on icon at bounding box center [104, 96] width 7 height 14
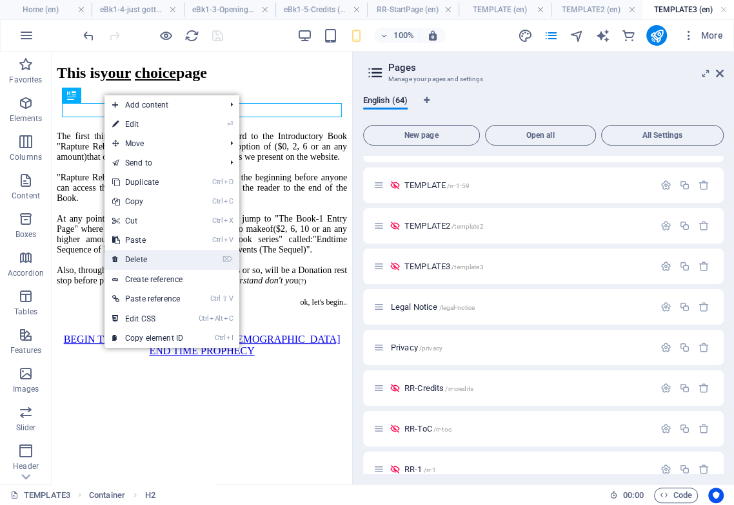
click at [159, 255] on link "⌦ Delete" at bounding box center [147, 259] width 86 height 19
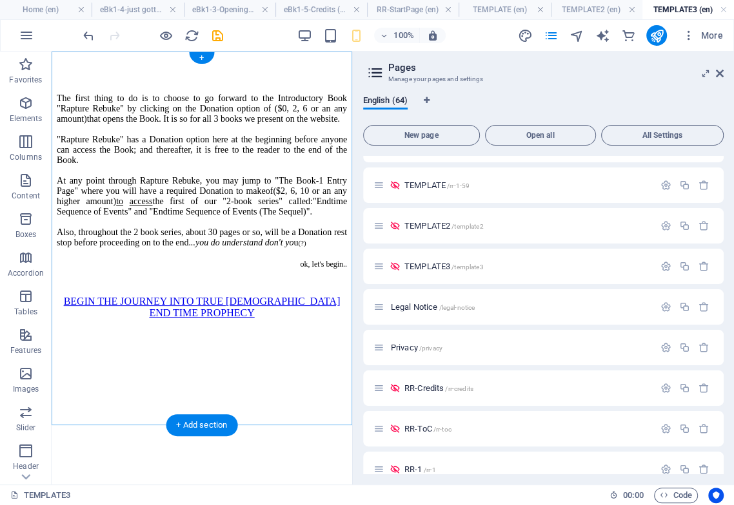
drag, startPoint x: 253, startPoint y: 476, endPoint x: 159, endPoint y: 450, distance: 97.6
click at [159, 324] on html "The first thing to do is to choose to go forward to the Introductory Book "Rapt…" at bounding box center [202, 188] width 300 height 273
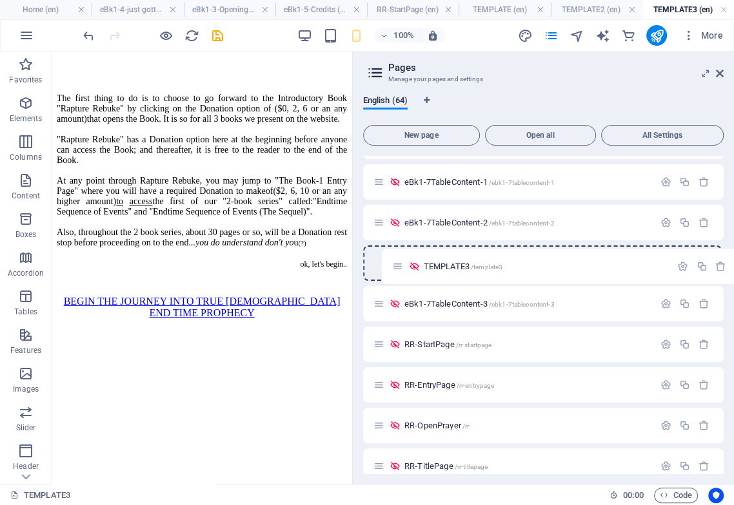
scroll to position [640, 0]
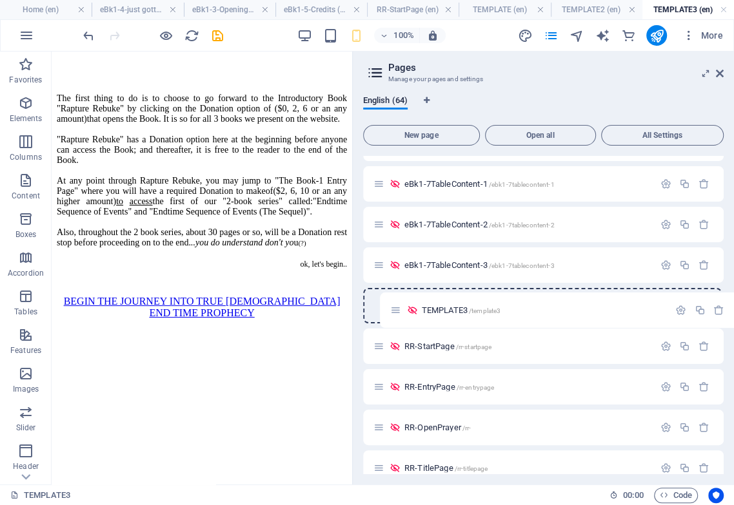
drag, startPoint x: 375, startPoint y: 413, endPoint x: 389, endPoint y: 302, distance: 111.7
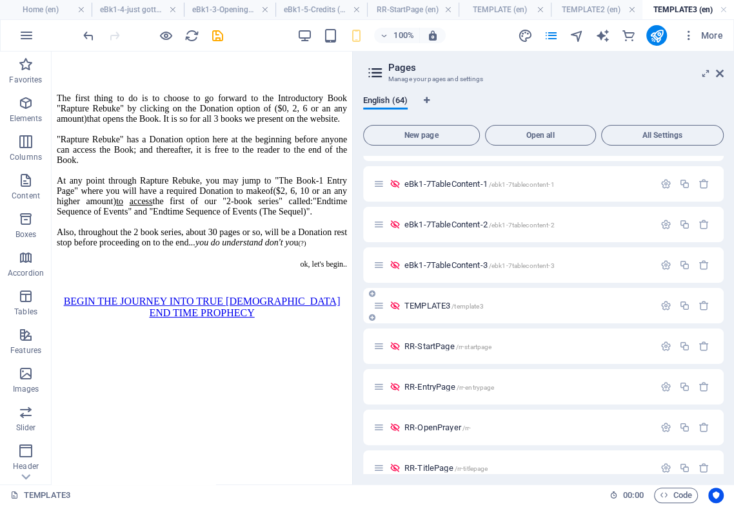
click at [442, 305] on span "TEMPLATE3 /template3" at bounding box center [443, 306] width 79 height 10
click at [617, 305] on icon "button" at bounding box center [665, 305] width 11 height 11
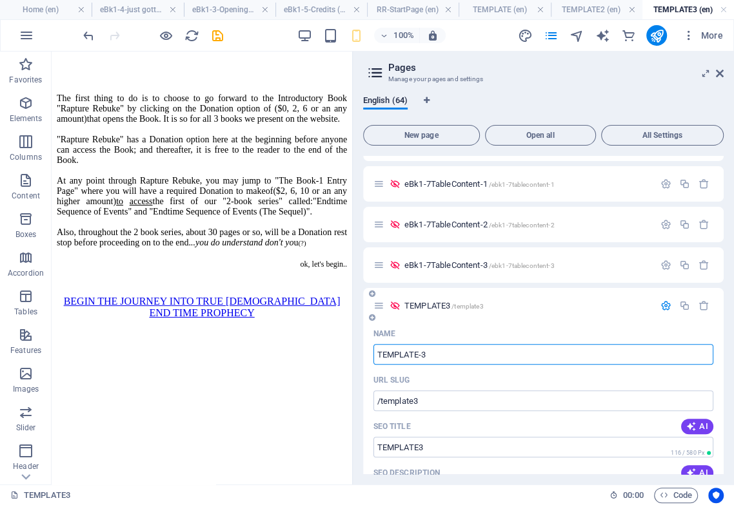
type input "TEMPLATE-e3"
type input "/template-3"
type input "TEMPLATE-3"
type input "TEMPLATE-eBk3"
type input "/template-e3"
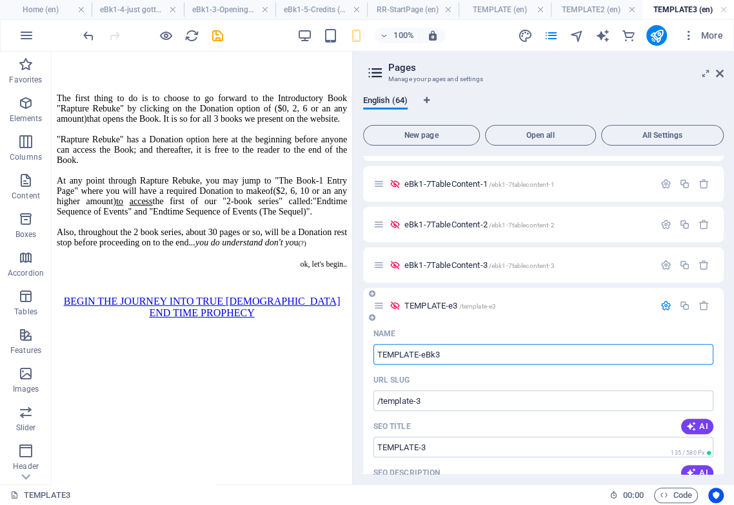
type input "TEMPLATE-e3"
type input "TEMPLATE-eBk13"
type input "/template-ebk3"
type input "TEMPLATE-eBk3"
type input "TEMPLATE-eBk1"
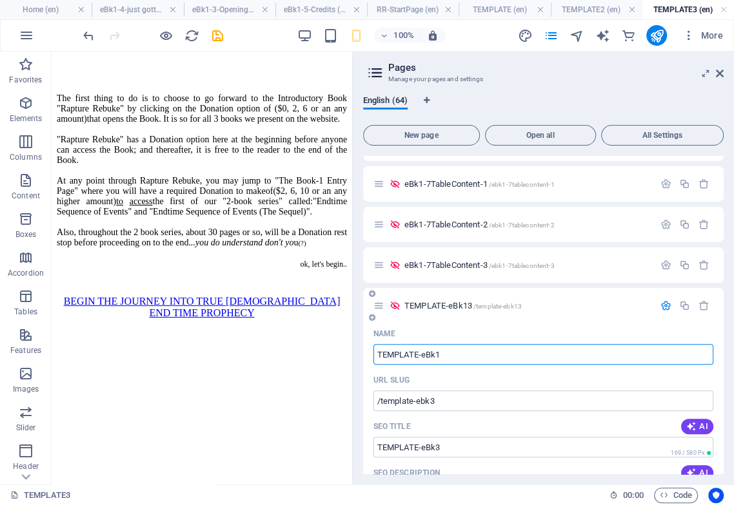
type input "/template-ebk13"
type input "TEMPLATE-eBk13"
type input "TEMPLATE-eBk1"
type input "/template-ebk1"
type input "TEMPLATE-eBk1"
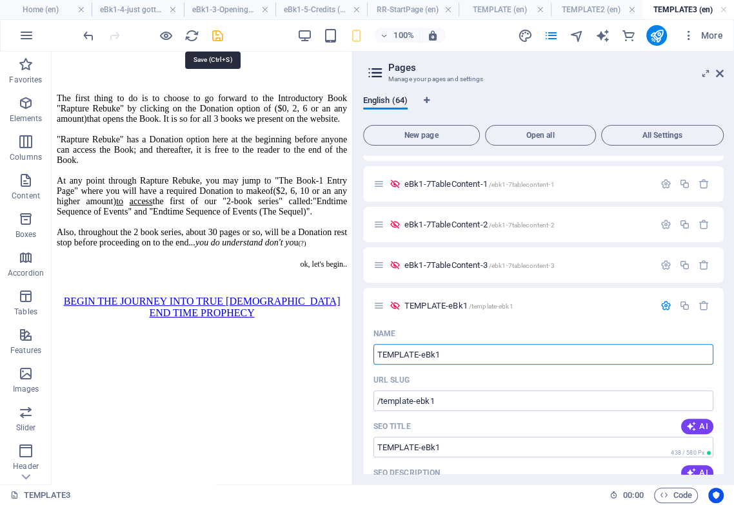
type input "TEMPLATE-eBk1"
drag, startPoint x: 221, startPoint y: 35, endPoint x: 158, endPoint y: 184, distance: 161.8
click at [220, 35] on icon "save" at bounding box center [217, 35] width 15 height 15
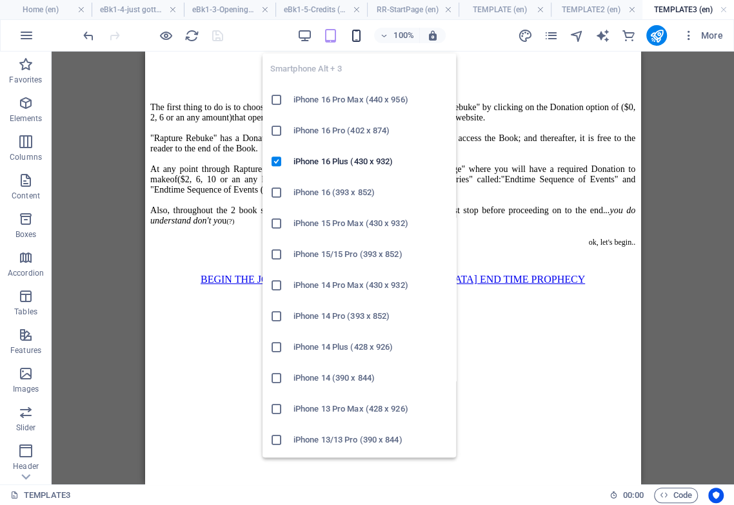
click at [356, 36] on icon "button" at bounding box center [355, 35] width 15 height 15
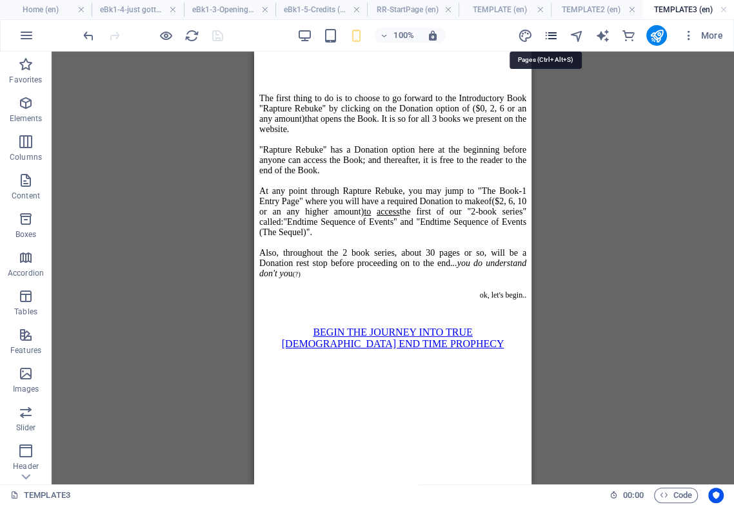
click at [554, 37] on icon "pages" at bounding box center [550, 35] width 15 height 15
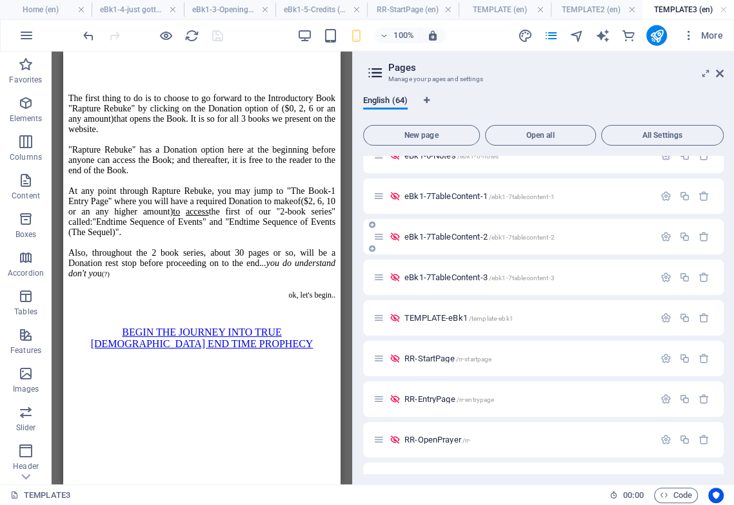
scroll to position [645, 0]
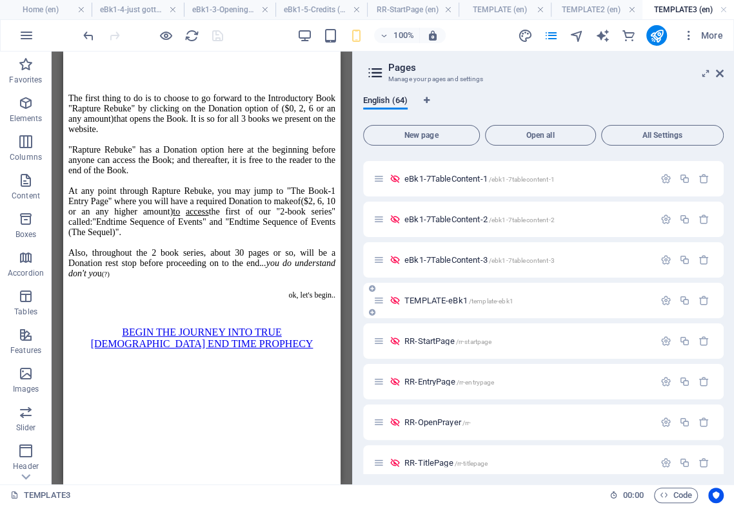
click at [460, 259] on span "eBk1-7TableContent-3 /ebk1-7tablecontent-3" at bounding box center [479, 260] width 150 height 10
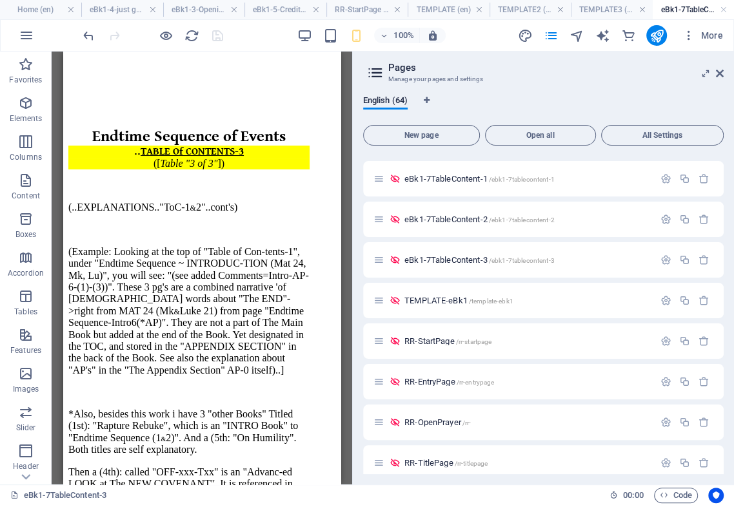
scroll to position [0, 0]
click at [456, 298] on span "TEMPLATE-eBk1 /template-ebk1" at bounding box center [458, 301] width 109 height 10
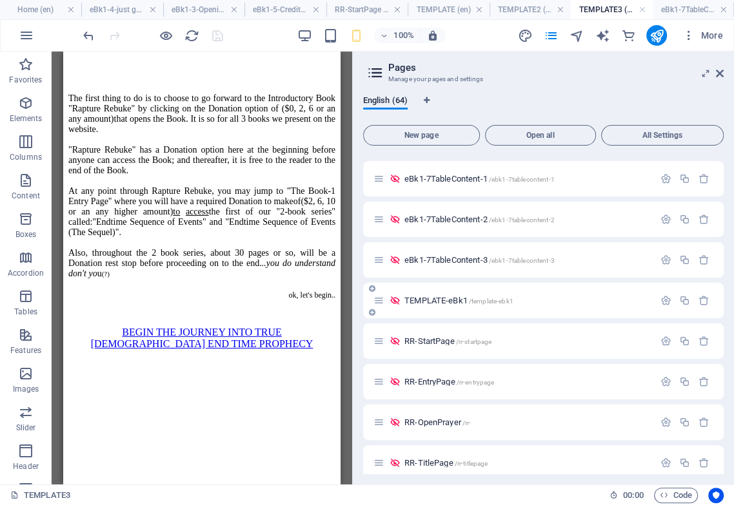
click at [458, 304] on span "TEMPLATE-eBk1 /template-ebk1" at bounding box center [458, 301] width 109 height 10
click at [617, 298] on icon "button" at bounding box center [684, 300] width 11 height 11
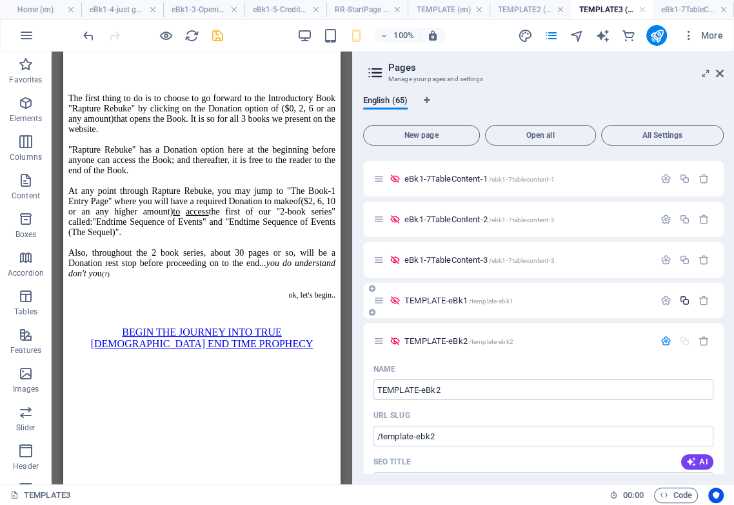
click at [617, 300] on icon "button" at bounding box center [684, 300] width 11 height 11
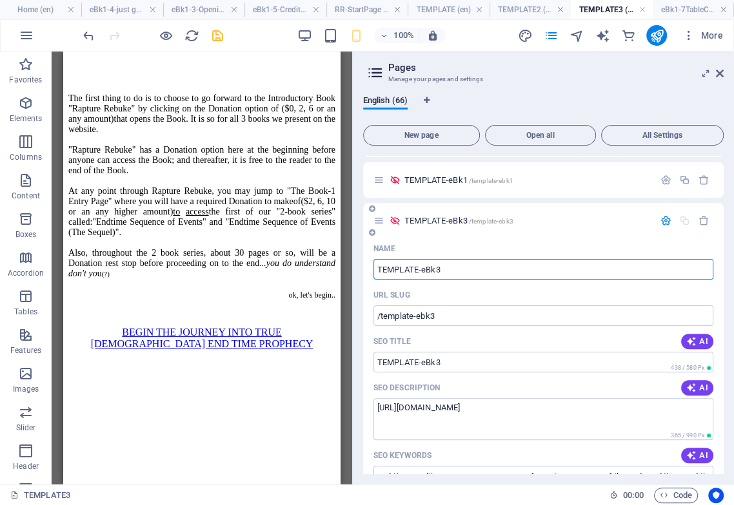
scroll to position [788, 0]
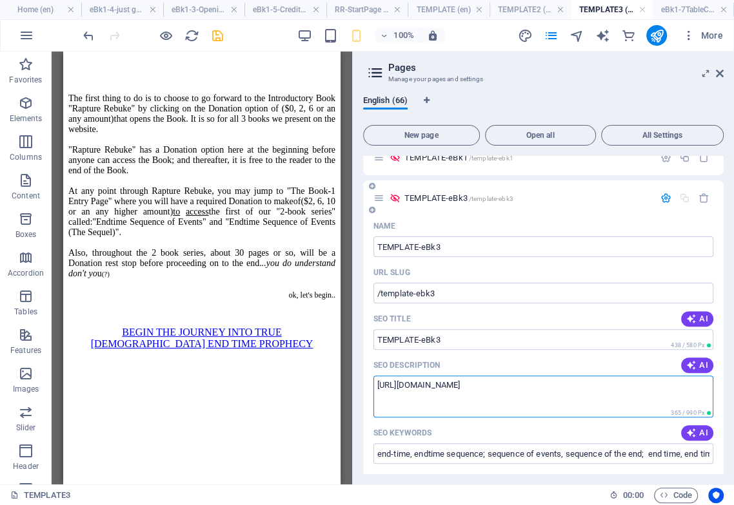
drag, startPoint x: 546, startPoint y: 388, endPoint x: 618, endPoint y: 398, distance: 72.9
click at [617, 388] on textarea "[URL][DOMAIN_NAME]" at bounding box center [543, 397] width 340 height 42
click at [405, 385] on textarea "[URL][DOMAIN_NAME]" at bounding box center [543, 397] width 340 height 42
click at [402, 385] on textarea "[URL][DOMAIN_NAME]" at bounding box center [543, 397] width 340 height 42
drag, startPoint x: 399, startPoint y: 386, endPoint x: 449, endPoint y: 392, distance: 50.6
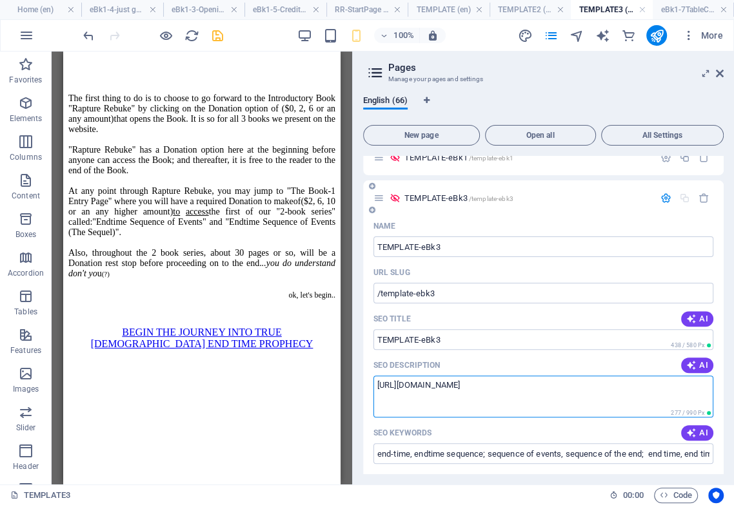
click at [449, 392] on textarea "[URL][DOMAIN_NAME]" at bounding box center [543, 397] width 340 height 42
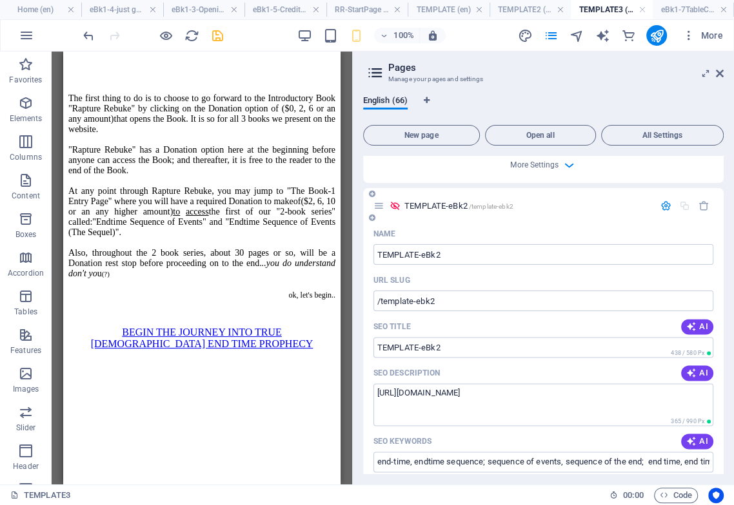
scroll to position [1361, 0]
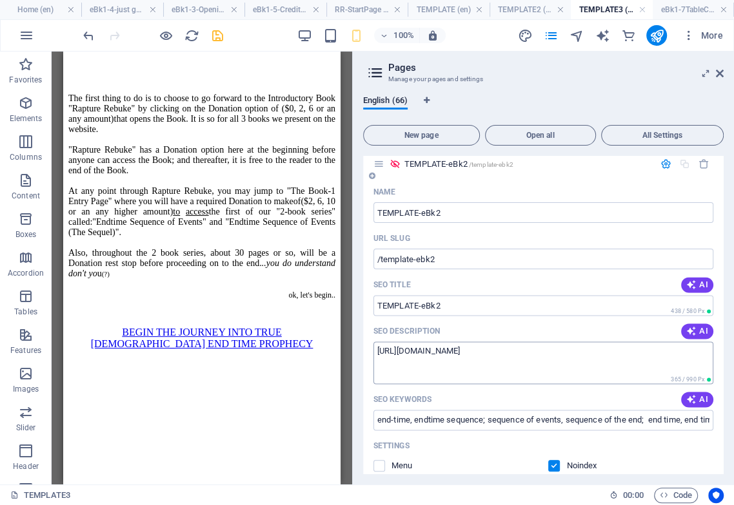
type textarea "[URL][DOMAIN_NAME]"
drag, startPoint x: 546, startPoint y: 353, endPoint x: 601, endPoint y: 353, distance: 54.8
click at [617, 344] on textarea "[URL][DOMAIN_NAME]" at bounding box center [543, 363] width 340 height 42
click at [413, 351] on textarea "[URL][DOMAIN_NAME]" at bounding box center [543, 363] width 340 height 42
click at [400, 351] on textarea "[URL][DOMAIN_NAME]" at bounding box center [543, 363] width 340 height 42
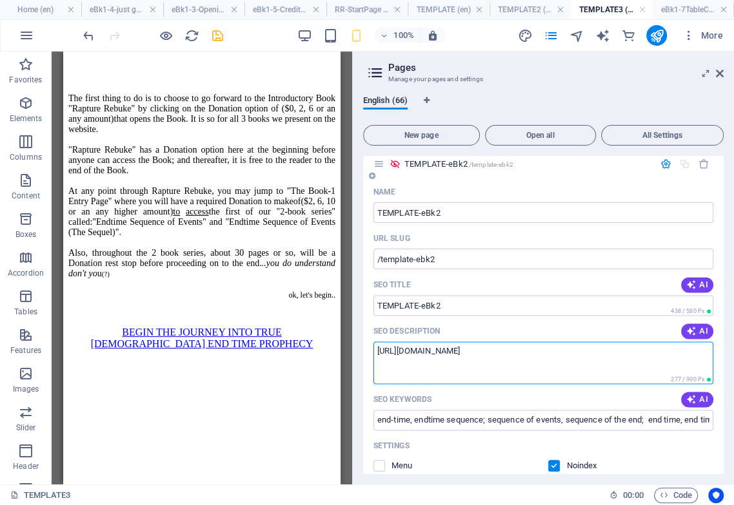
drag, startPoint x: 402, startPoint y: 350, endPoint x: 453, endPoint y: 352, distance: 51.6
click at [453, 352] on textarea "[URL][DOMAIN_NAME]" at bounding box center [543, 363] width 340 height 42
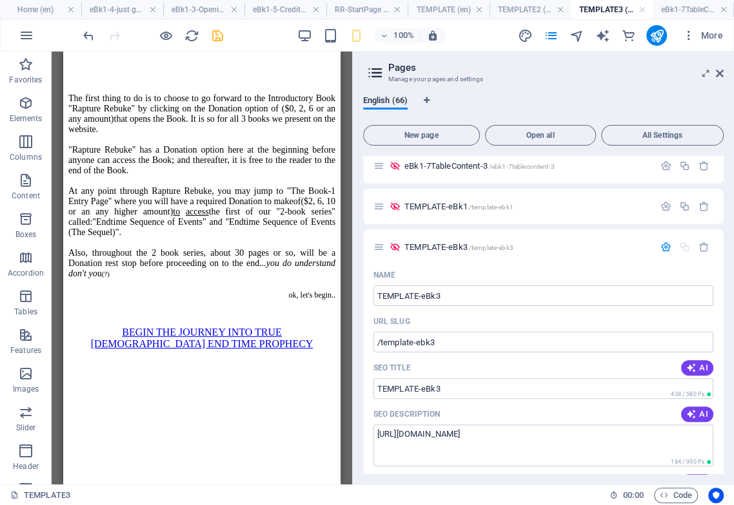
scroll to position [716, 0]
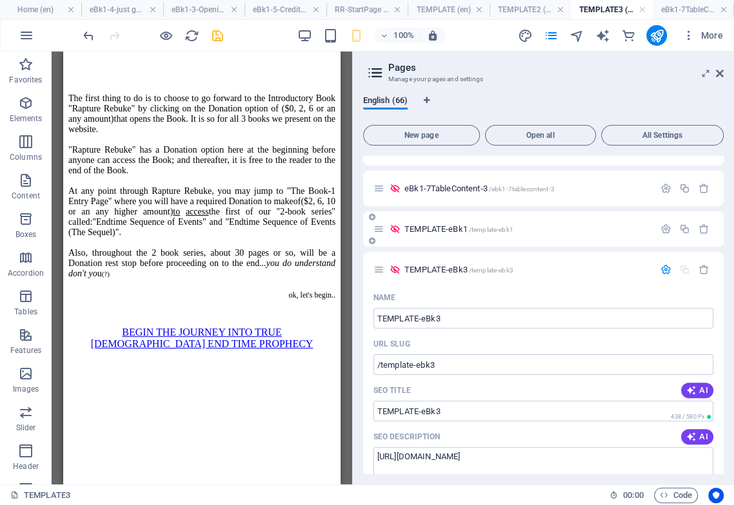
type textarea "[URL][DOMAIN_NAME]"
click at [459, 230] on span "TEMPLATE-eBk1 /template-ebk1" at bounding box center [458, 229] width 109 height 10
click at [617, 228] on icon "button" at bounding box center [665, 229] width 11 height 11
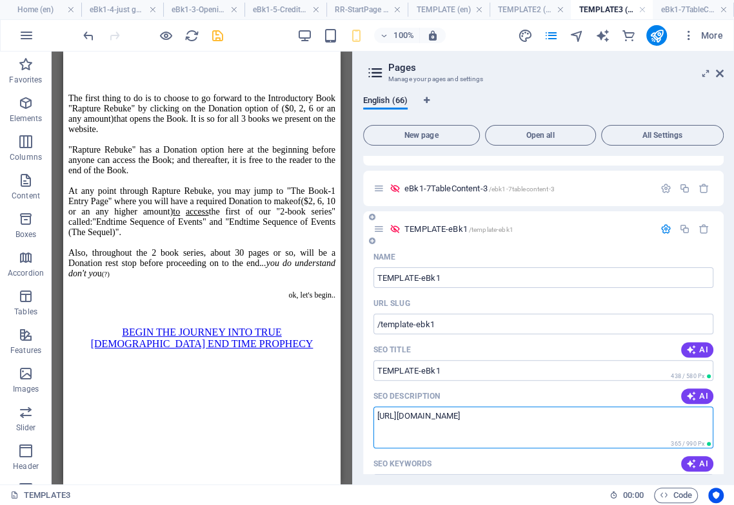
drag, startPoint x: 549, startPoint y: 420, endPoint x: 616, endPoint y: 410, distance: 68.4
click at [616, 400] on textarea "[URL][DOMAIN_NAME]" at bounding box center [543, 428] width 340 height 42
click at [400, 400] on textarea "[URL][DOMAIN_NAME]" at bounding box center [543, 428] width 340 height 42
drag, startPoint x: 450, startPoint y: 418, endPoint x: 401, endPoint y: 414, distance: 49.2
click at [401, 400] on textarea "[URL][DOMAIN_NAME]" at bounding box center [543, 428] width 340 height 42
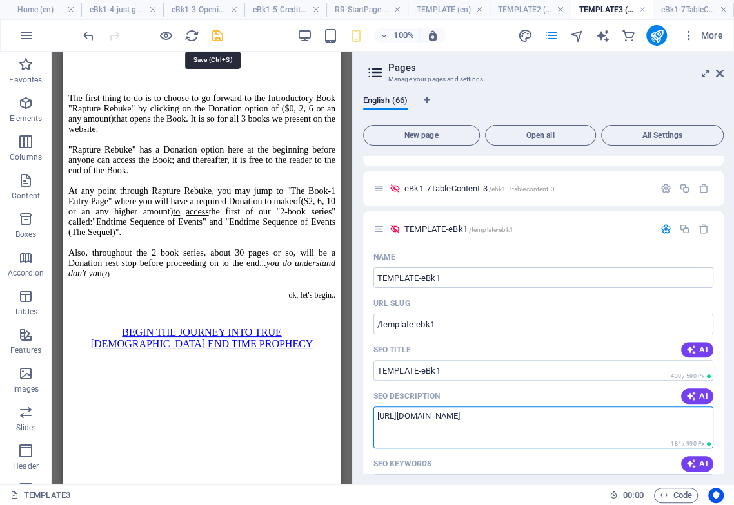
type textarea "[URL][DOMAIN_NAME]"
click at [219, 35] on icon "save" at bounding box center [217, 35] width 15 height 15
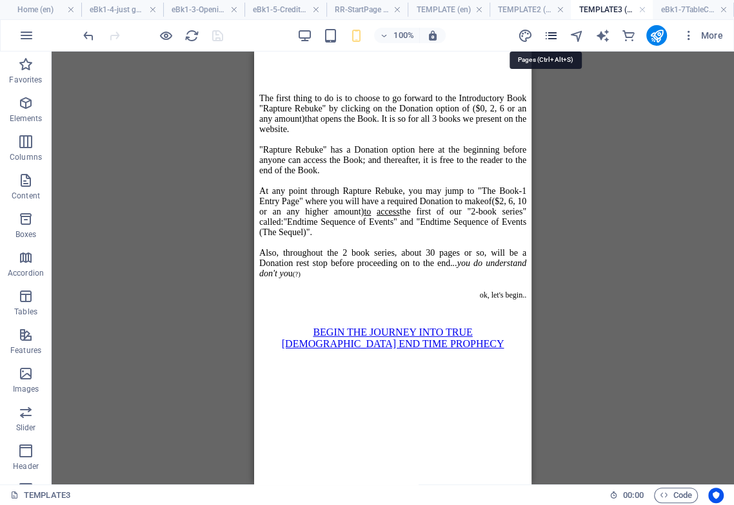
click at [554, 33] on icon "pages" at bounding box center [550, 35] width 15 height 15
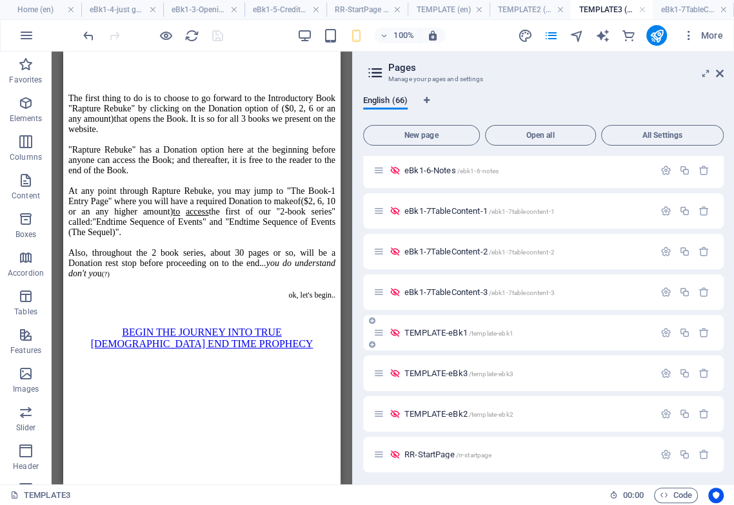
scroll to position [645, 0]
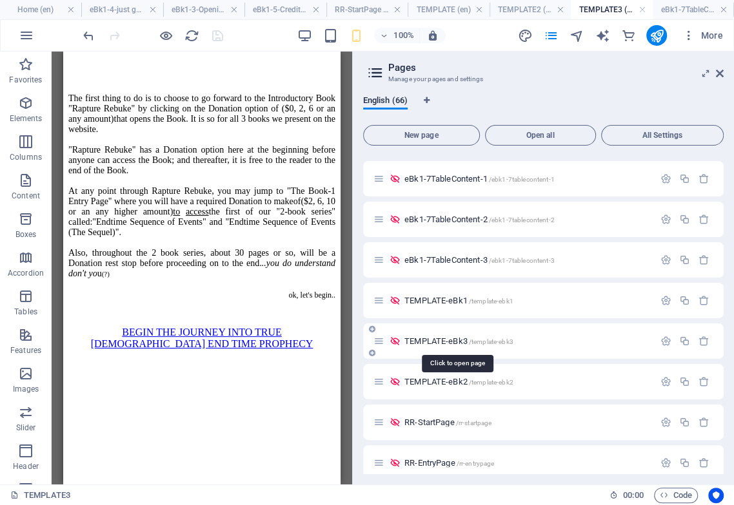
click at [461, 341] on span "TEMPLATE-eBk3 /template-ebk3" at bounding box center [458, 342] width 109 height 10
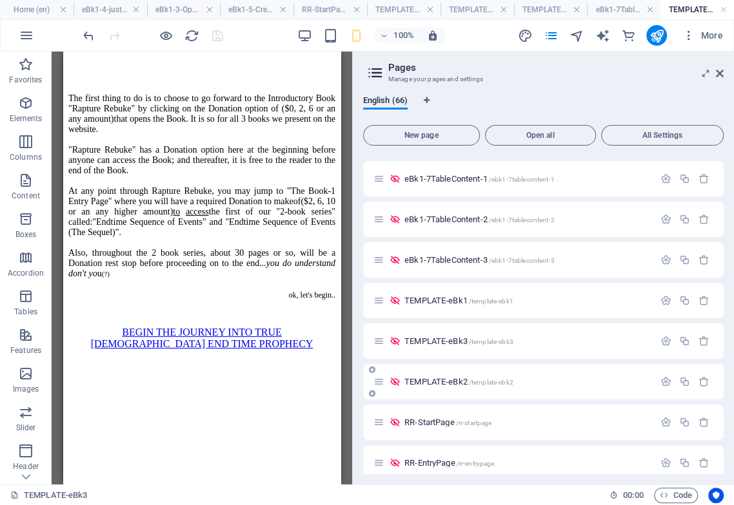
scroll to position [0, 0]
click at [440, 379] on span "TEMPLATE-eBk2 /template-ebk2" at bounding box center [458, 382] width 109 height 10
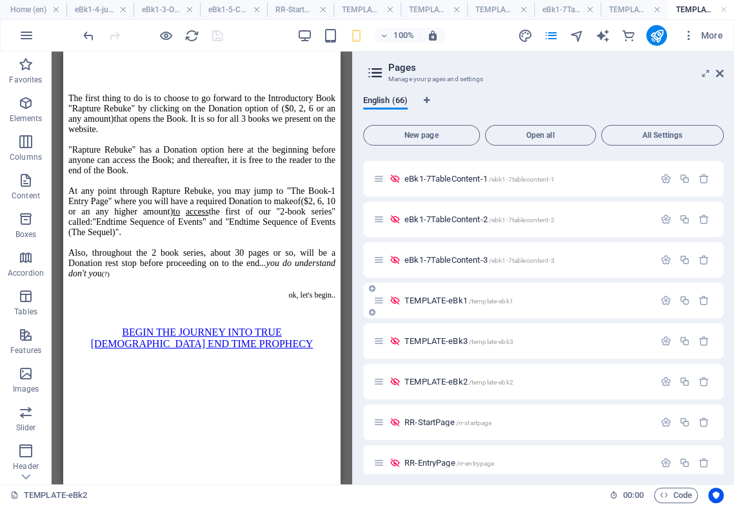
click at [464, 303] on span "TEMPLATE-eBk1 /template-ebk1" at bounding box center [458, 301] width 109 height 10
click at [446, 302] on span "TEMPLATE-eBk1 /template-ebk1" at bounding box center [458, 301] width 109 height 10
click at [436, 301] on span "TEMPLATE-eBk1 /template-ebk1" at bounding box center [458, 301] width 109 height 10
click at [453, 260] on span "eBk1-7TableContent-3 /ebk1-7tablecontent-3" at bounding box center [479, 260] width 150 height 10
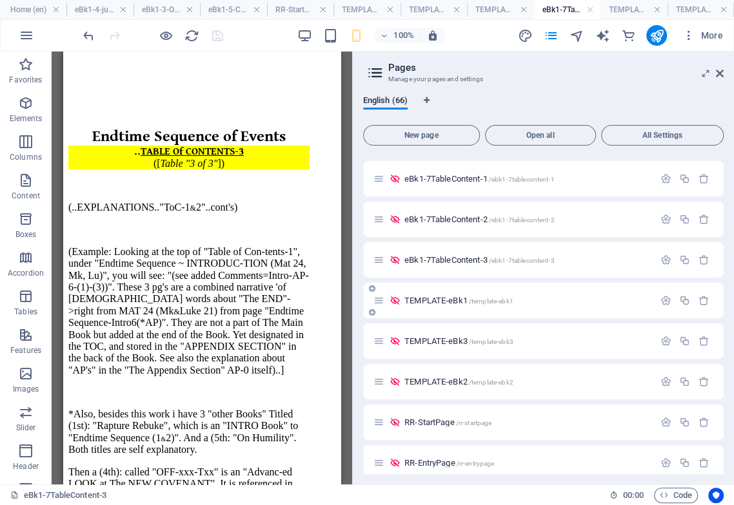
click at [437, 297] on span "TEMPLATE-eBk1 /template-ebk1" at bounding box center [458, 301] width 109 height 10
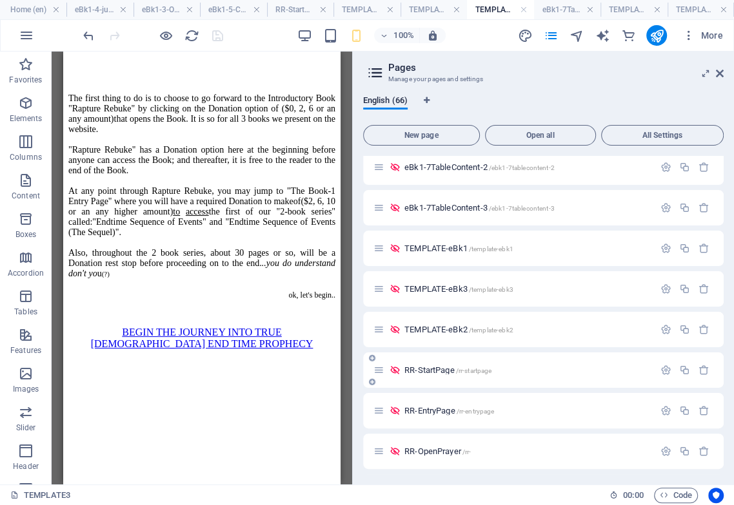
scroll to position [716, 0]
